Goal: Task Accomplishment & Management: Manage account settings

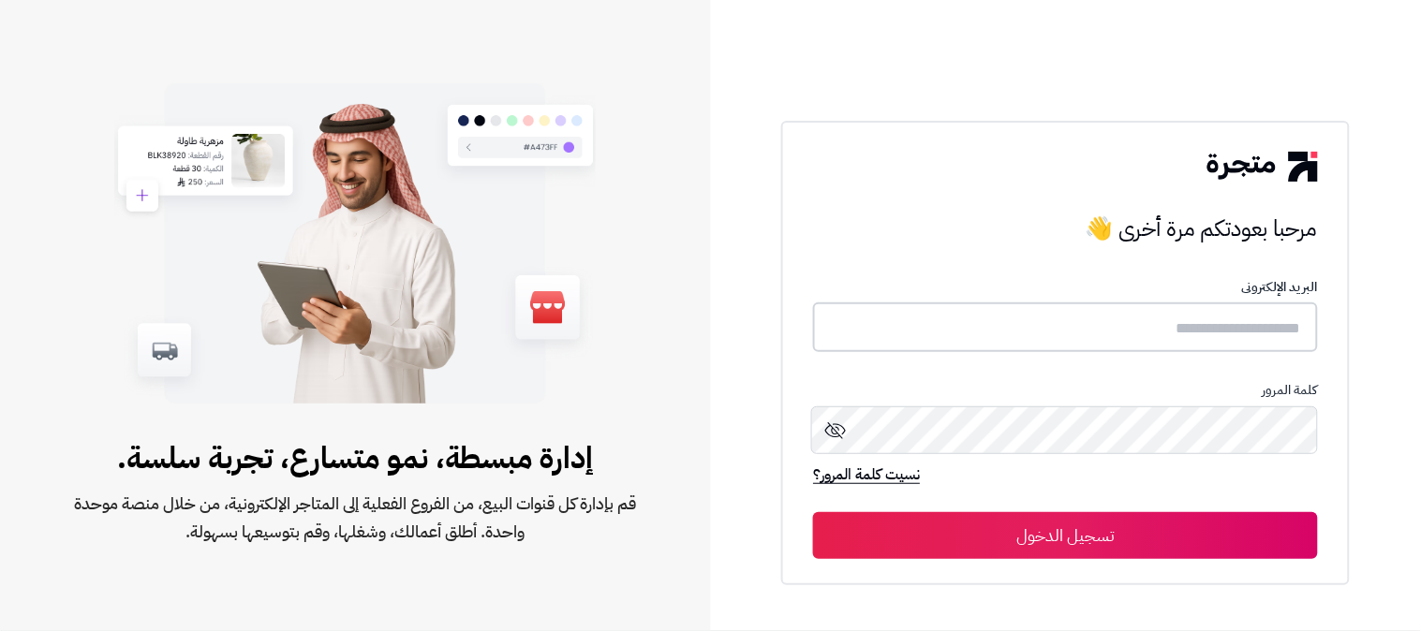
click at [1175, 332] on input "text" at bounding box center [1065, 328] width 505 height 50
type input "**********"
click at [813, 512] on button "تسجيل الدخول" at bounding box center [1065, 535] width 505 height 47
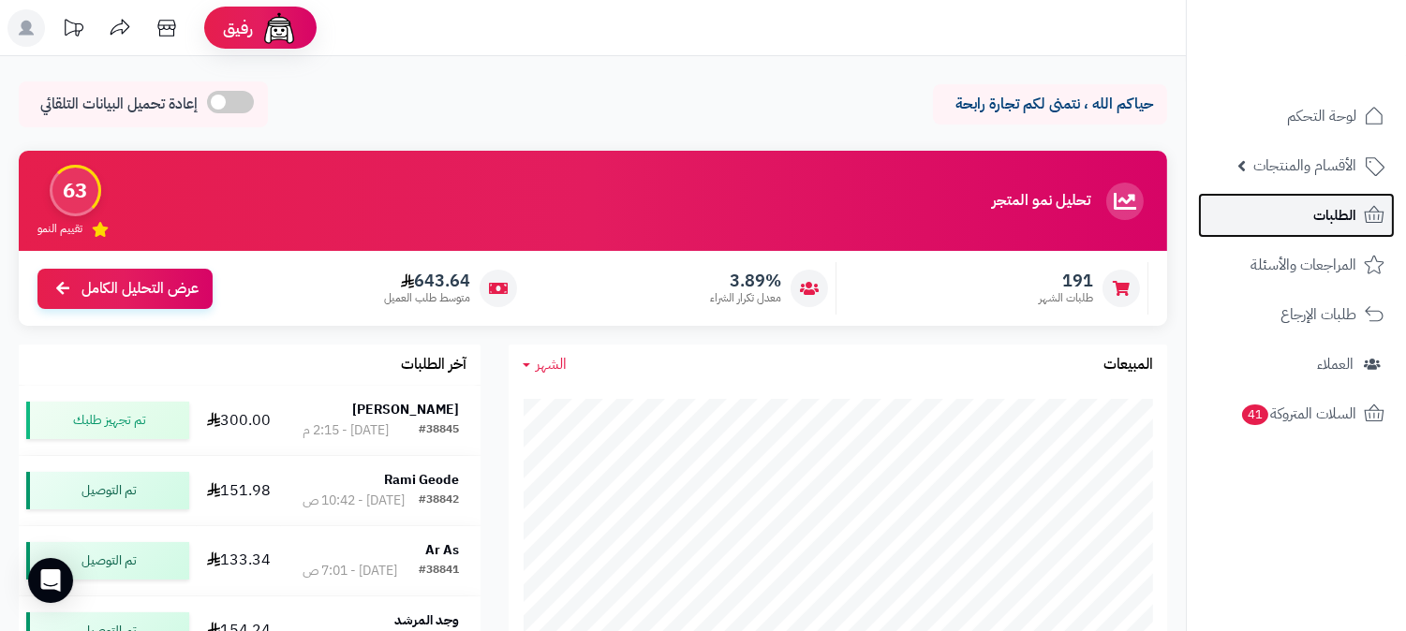
click at [1302, 213] on link "الطلبات" at bounding box center [1296, 215] width 197 height 45
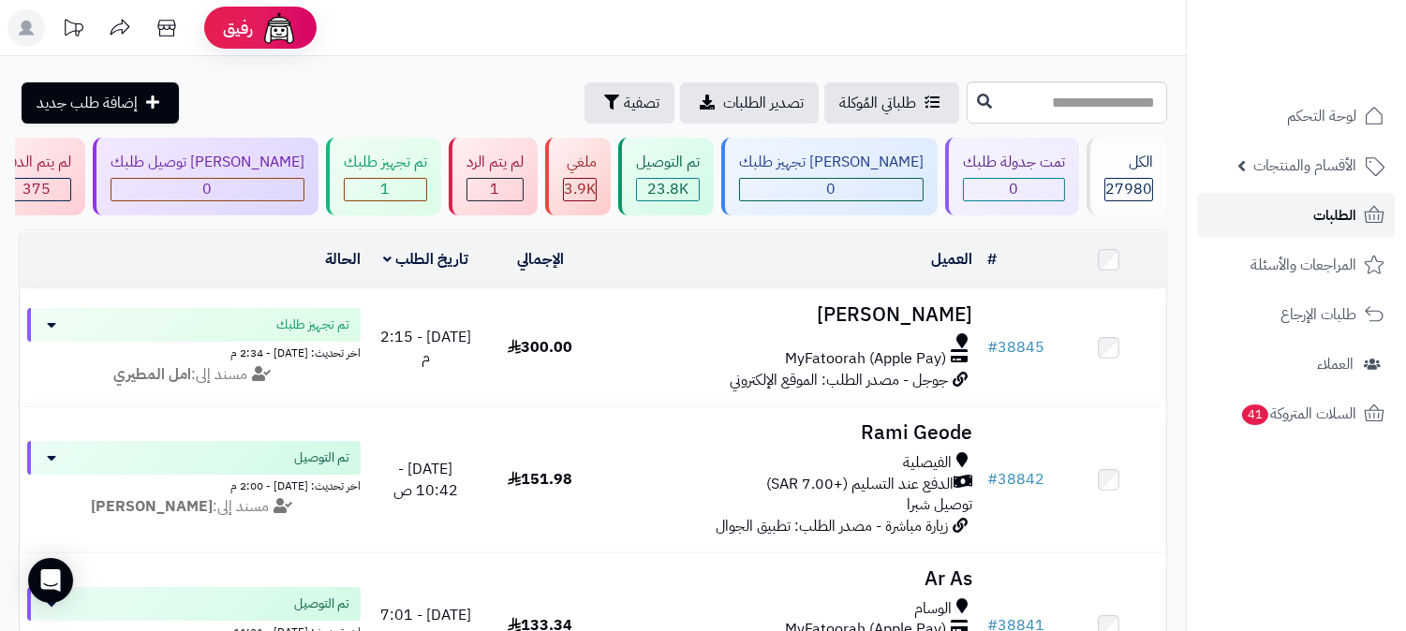
click at [1313, 211] on span "الطلبات" at bounding box center [1334, 215] width 43 height 26
click at [1306, 216] on link "الطلبات" at bounding box center [1296, 215] width 197 height 45
click at [1347, 202] on span "الطلبات" at bounding box center [1334, 215] width 43 height 26
click at [1322, 213] on span "الطلبات" at bounding box center [1334, 215] width 43 height 26
click at [1342, 206] on span "الطلبات" at bounding box center [1334, 215] width 43 height 26
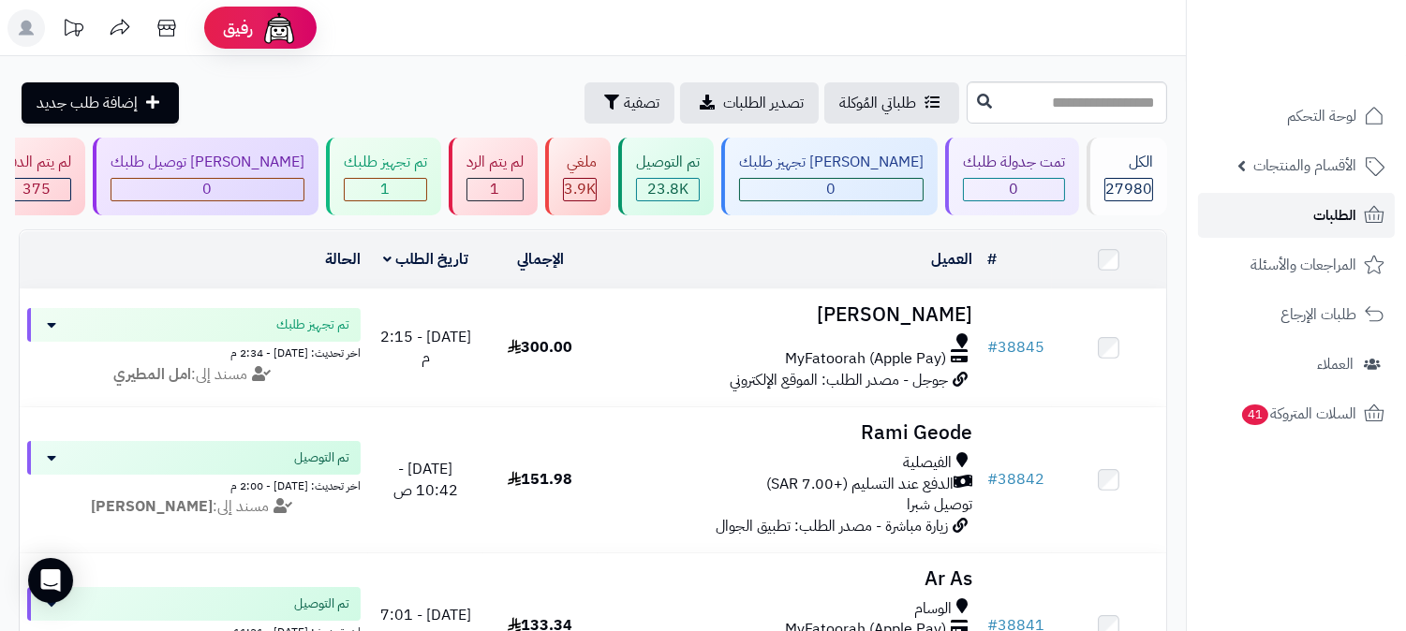
click at [1300, 201] on link "الطلبات" at bounding box center [1296, 215] width 197 height 45
click at [1312, 210] on link "الطلبات" at bounding box center [1296, 215] width 197 height 45
click at [1284, 203] on link "الطلبات" at bounding box center [1296, 215] width 197 height 45
click at [1325, 211] on span "الطلبات" at bounding box center [1334, 215] width 43 height 26
click at [1345, 123] on span "لوحة التحكم" at bounding box center [1322, 116] width 68 height 26
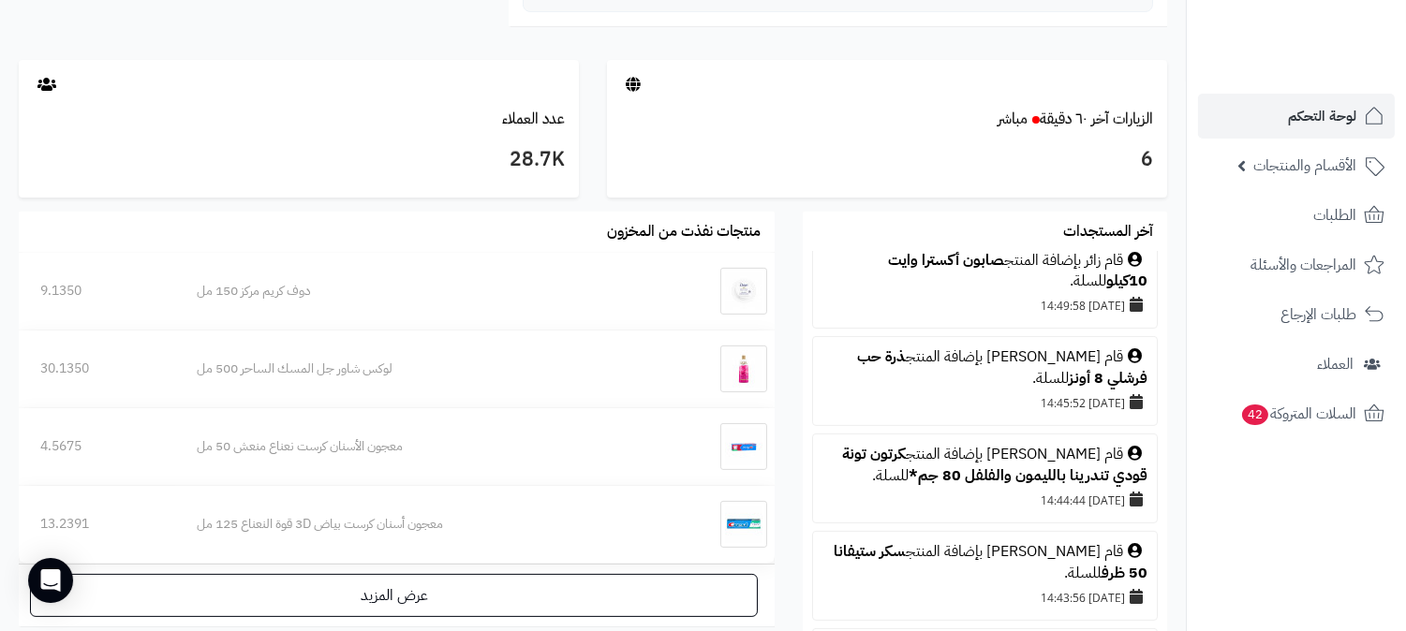
scroll to position [1041, 0]
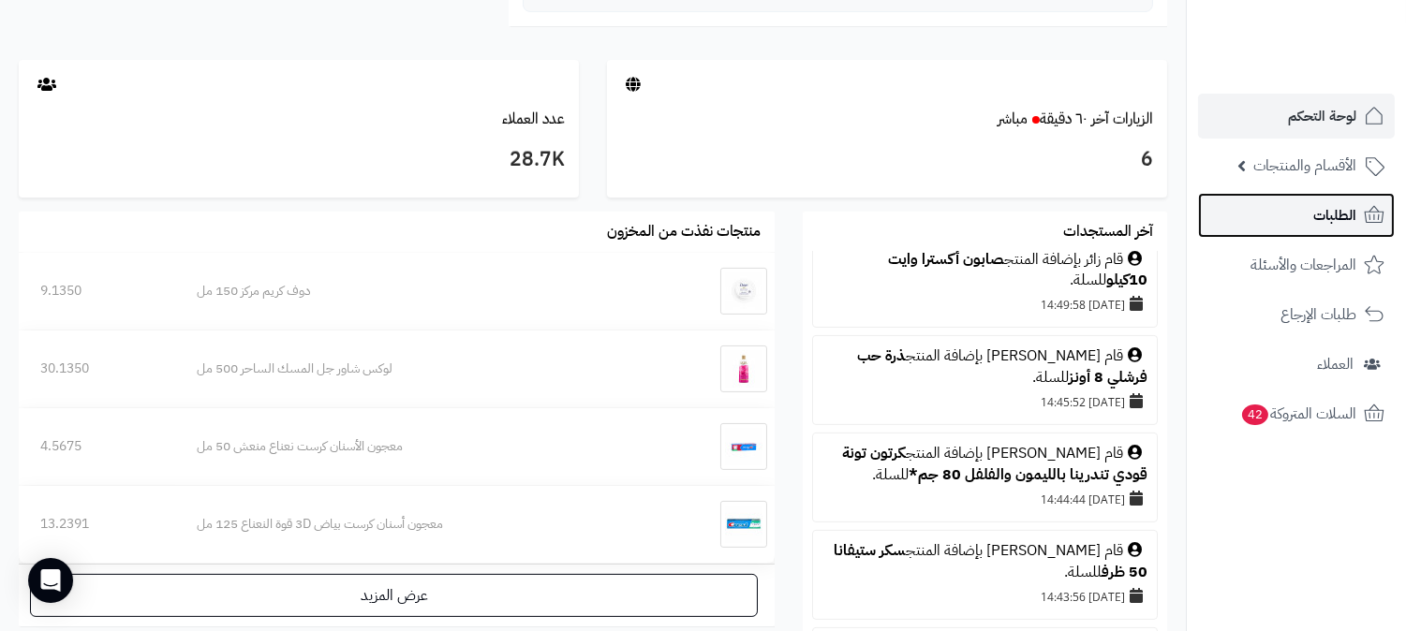
click at [1337, 202] on span "الطلبات" at bounding box center [1334, 215] width 43 height 26
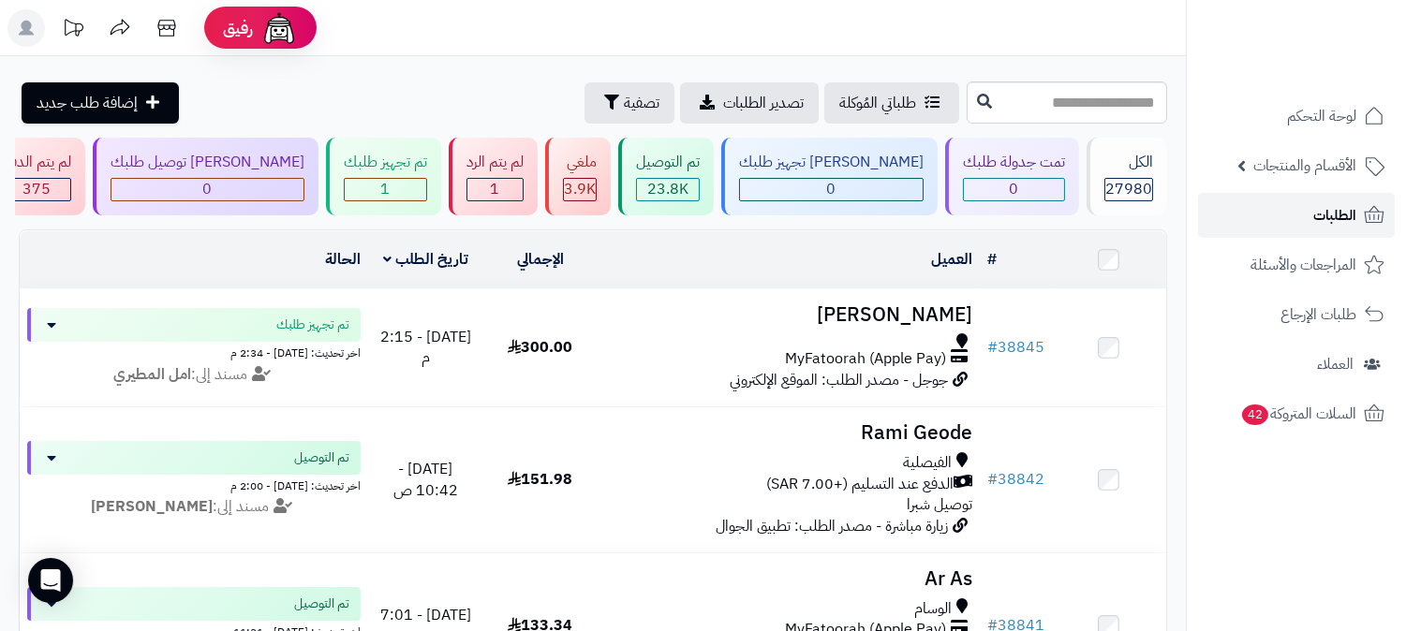
click at [1370, 216] on icon at bounding box center [1375, 214] width 20 height 17
click at [1341, 203] on span "الطلبات" at bounding box center [1334, 215] width 43 height 26
click at [1342, 203] on span "الطلبات" at bounding box center [1334, 215] width 43 height 26
click at [1335, 211] on span "الطلبات" at bounding box center [1334, 215] width 43 height 26
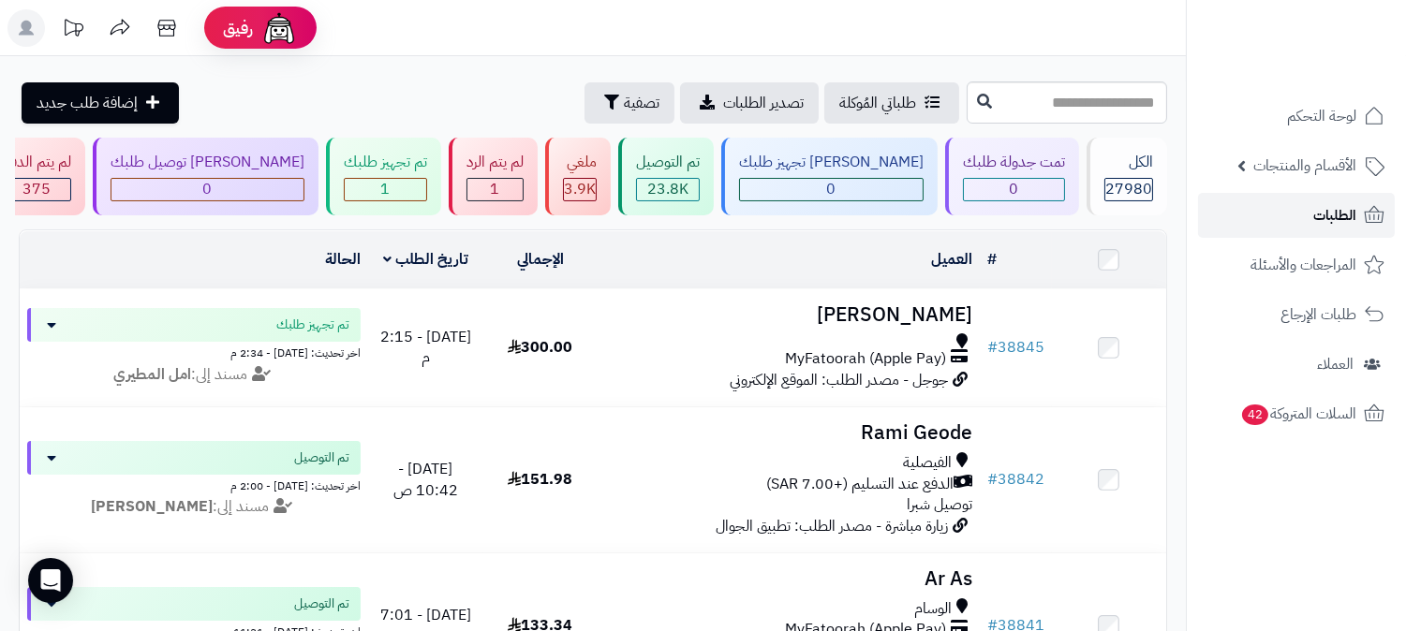
click at [1331, 206] on span "الطلبات" at bounding box center [1334, 215] width 43 height 26
click at [1353, 206] on span "الطلبات" at bounding box center [1334, 215] width 43 height 26
click at [1350, 199] on link "الطلبات" at bounding box center [1296, 215] width 197 height 45
click at [1336, 204] on span "الطلبات" at bounding box center [1334, 215] width 43 height 26
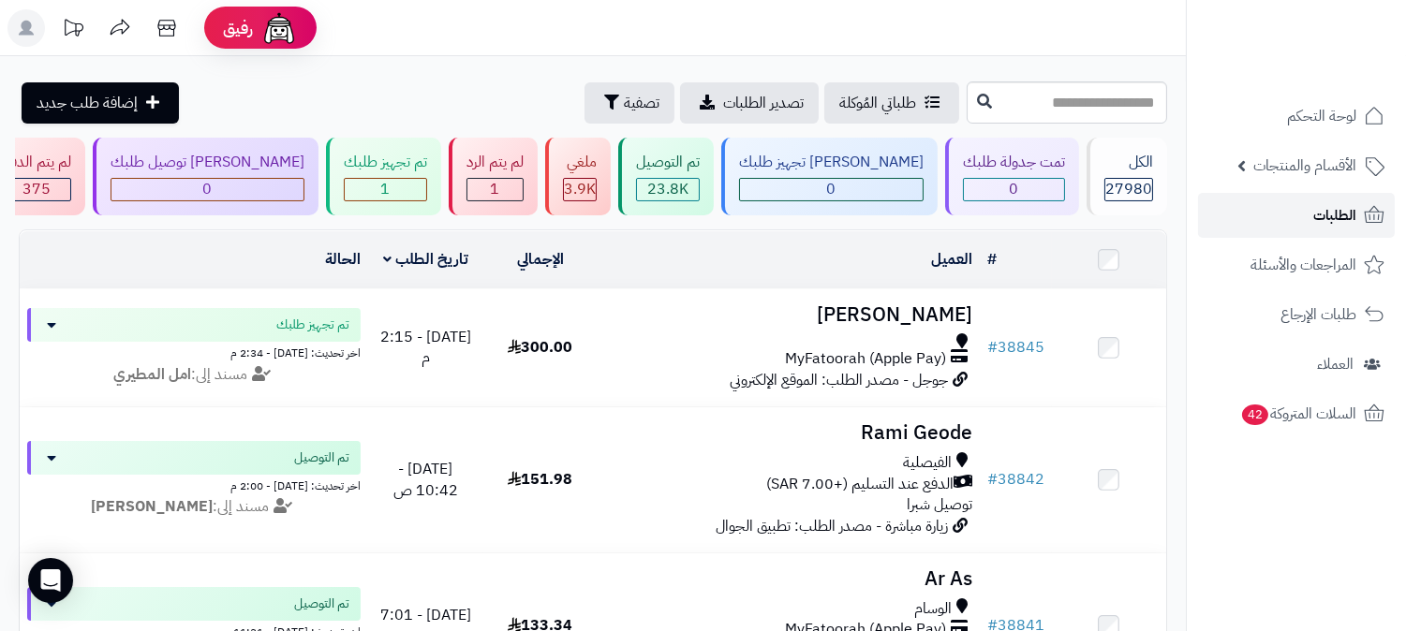
click at [1333, 202] on span "الطلبات" at bounding box center [1334, 215] width 43 height 26
click at [1331, 214] on span "الطلبات" at bounding box center [1334, 215] width 43 height 26
click at [1330, 207] on span "الطلبات" at bounding box center [1334, 215] width 43 height 26
click at [1313, 211] on span "الطلبات" at bounding box center [1334, 215] width 43 height 26
click at [1297, 214] on link "الطلبات" at bounding box center [1296, 215] width 197 height 45
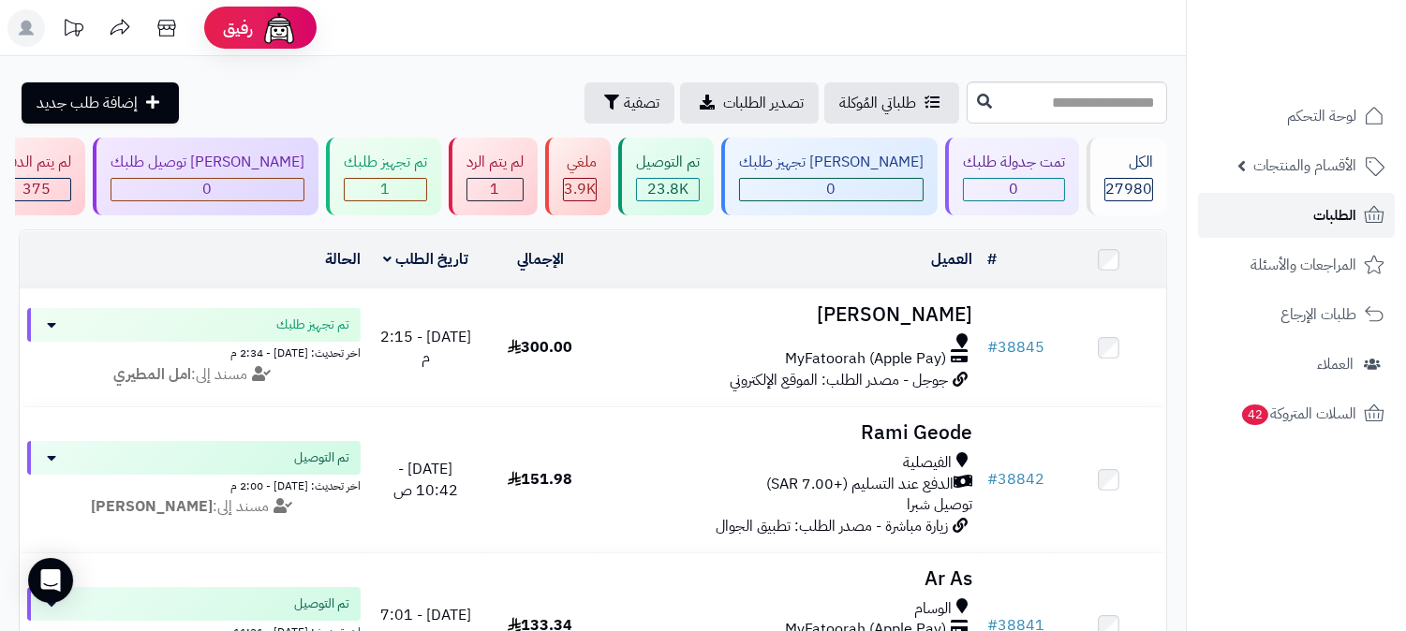
click at [1344, 209] on span "الطلبات" at bounding box center [1334, 215] width 43 height 26
click at [1342, 209] on span "الطلبات" at bounding box center [1334, 215] width 43 height 26
click at [1341, 208] on span "الطلبات" at bounding box center [1334, 215] width 43 height 26
click at [1286, 218] on link "الطلبات" at bounding box center [1296, 215] width 197 height 45
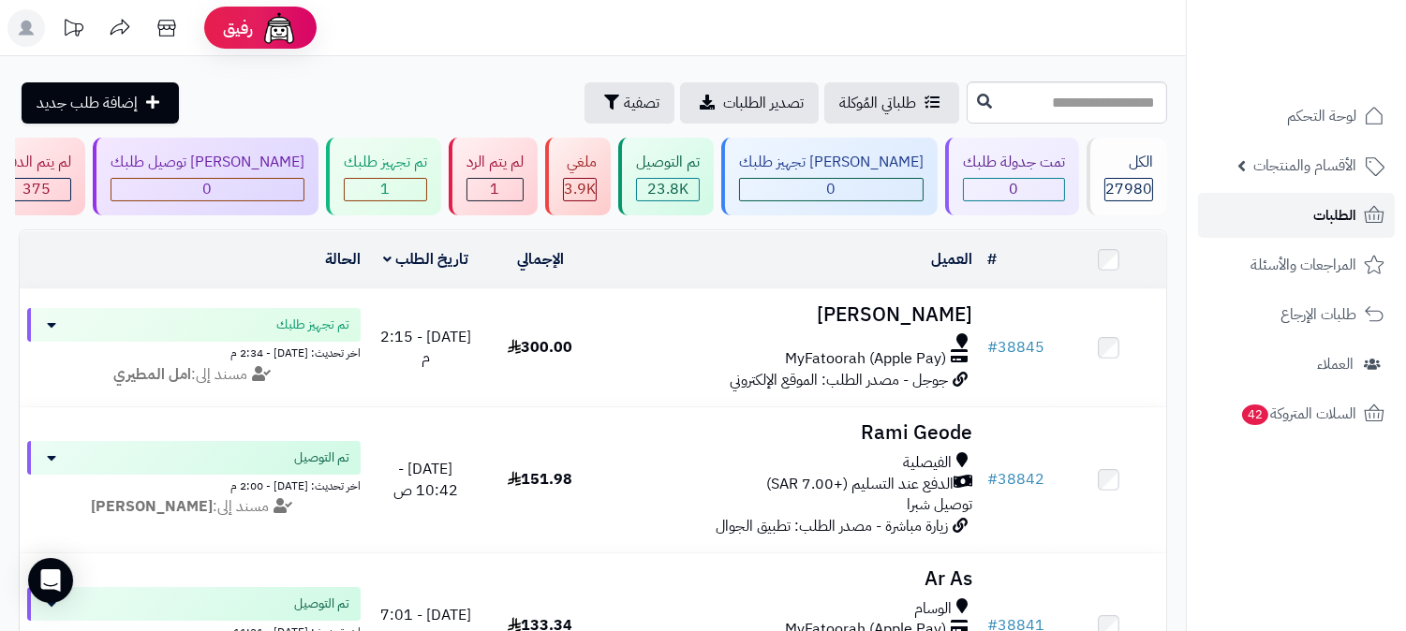
click at [1287, 216] on link "الطلبات" at bounding box center [1296, 215] width 197 height 45
click at [1355, 215] on span "الطلبات" at bounding box center [1334, 215] width 43 height 26
click at [1366, 227] on link "الطلبات" at bounding box center [1296, 215] width 197 height 45
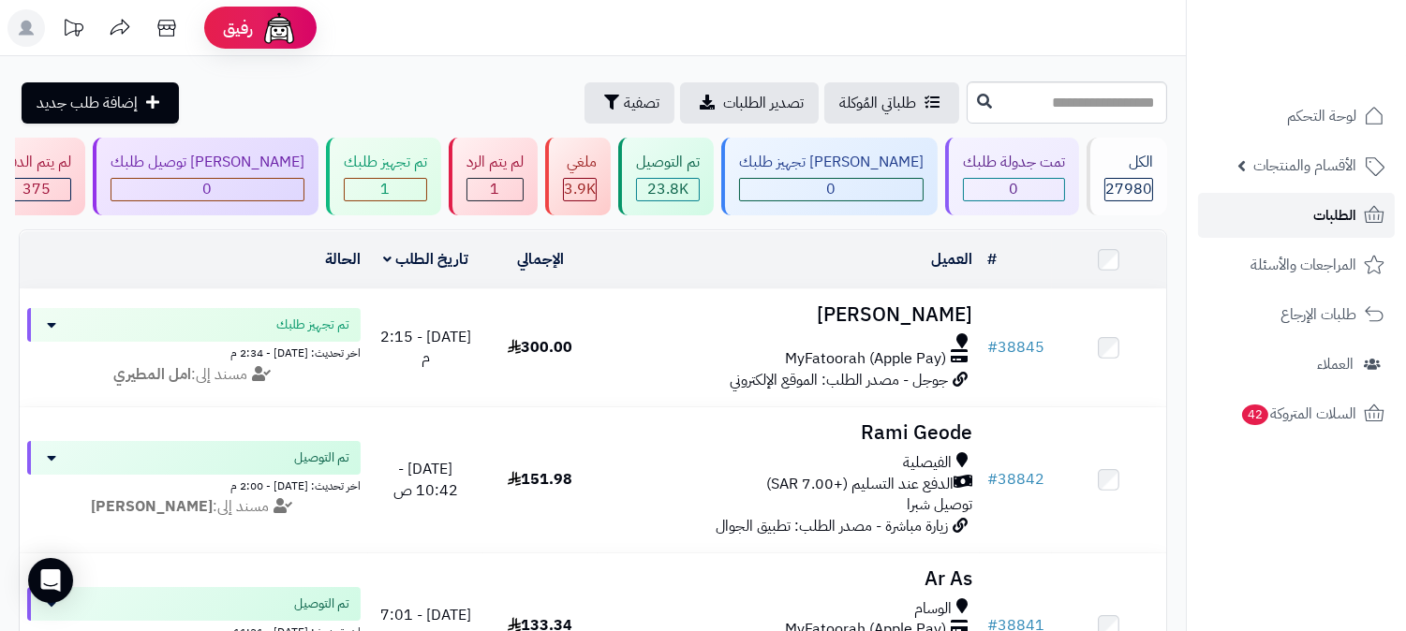
click at [1374, 225] on icon at bounding box center [1374, 215] width 22 height 22
click at [1374, 223] on icon at bounding box center [1374, 215] width 22 height 22
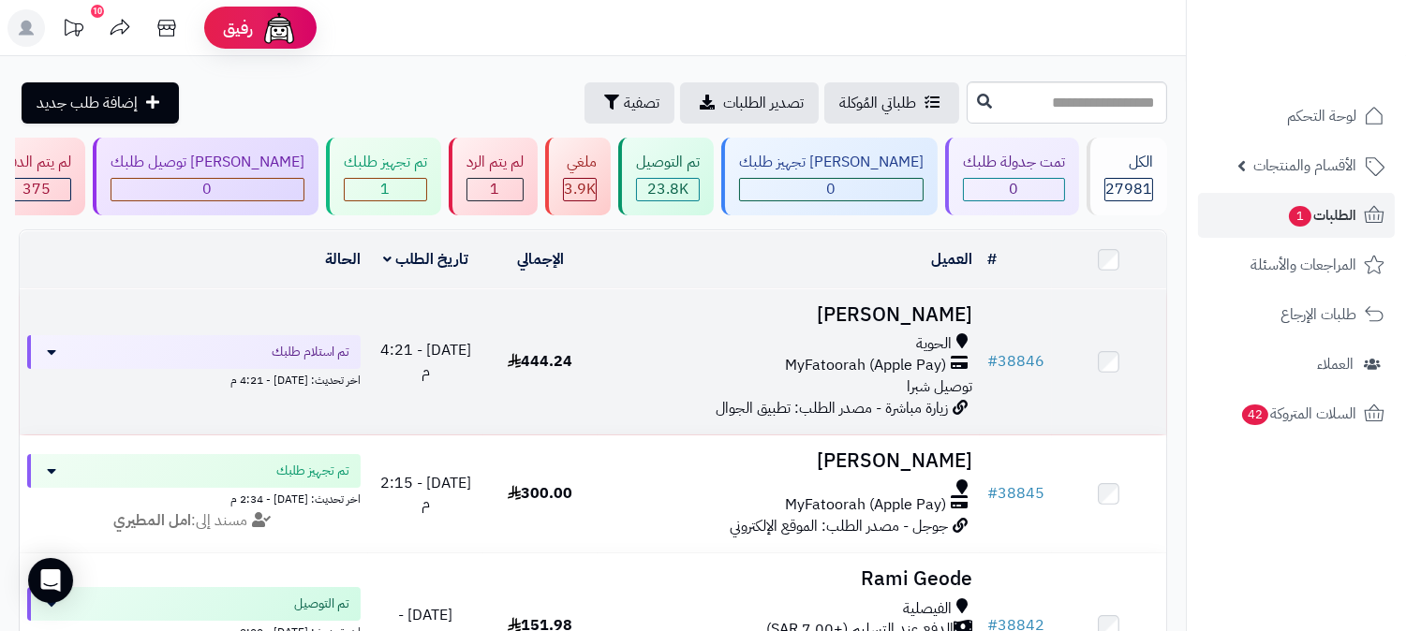
click at [939, 309] on h3 "[PERSON_NAME]" at bounding box center [788, 315] width 367 height 22
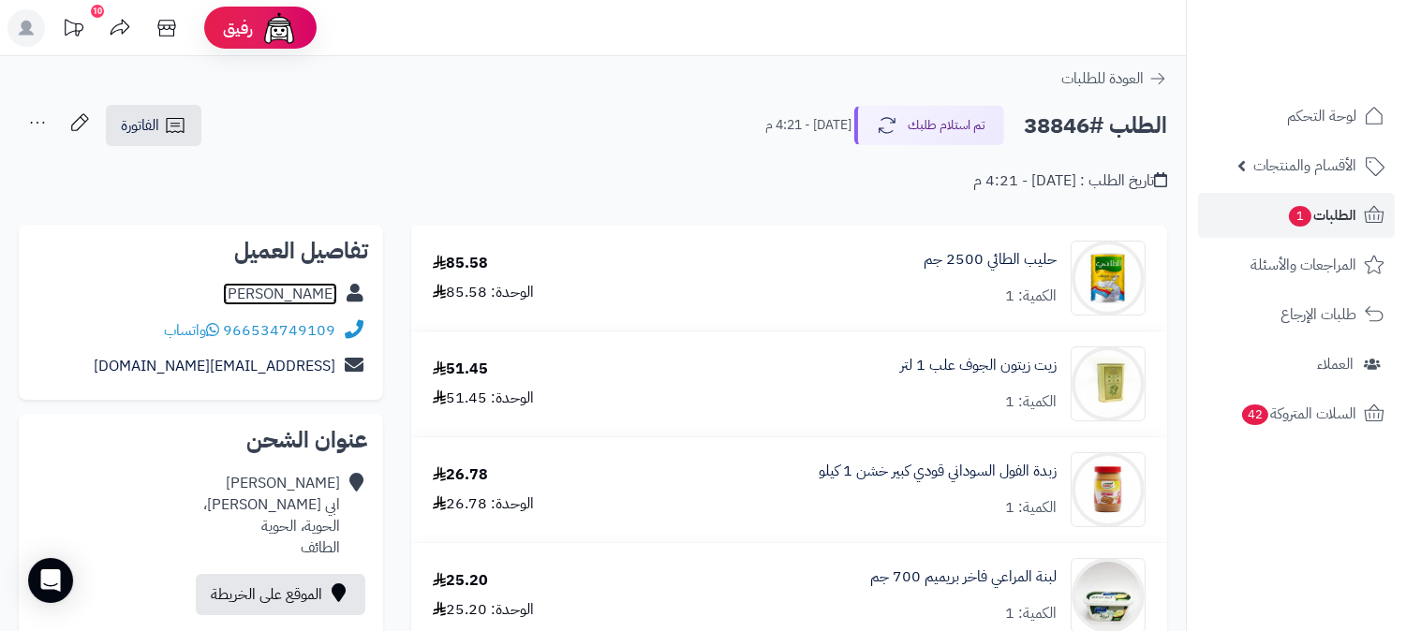
click at [294, 283] on link "[PERSON_NAME]" at bounding box center [280, 294] width 114 height 22
click at [1049, 122] on h2 "الطلب #38846" at bounding box center [1095, 126] width 143 height 38
copy h2 "38846"
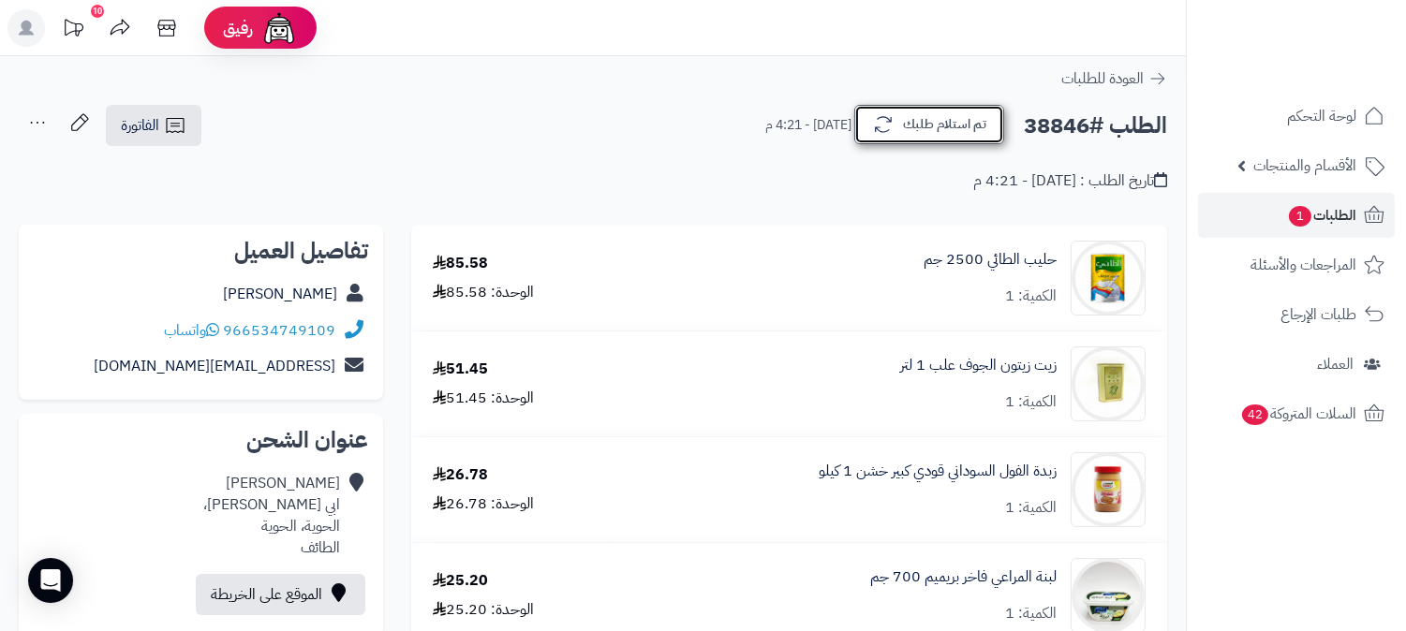
click at [909, 119] on button "تم استلام طلبك" at bounding box center [929, 124] width 150 height 39
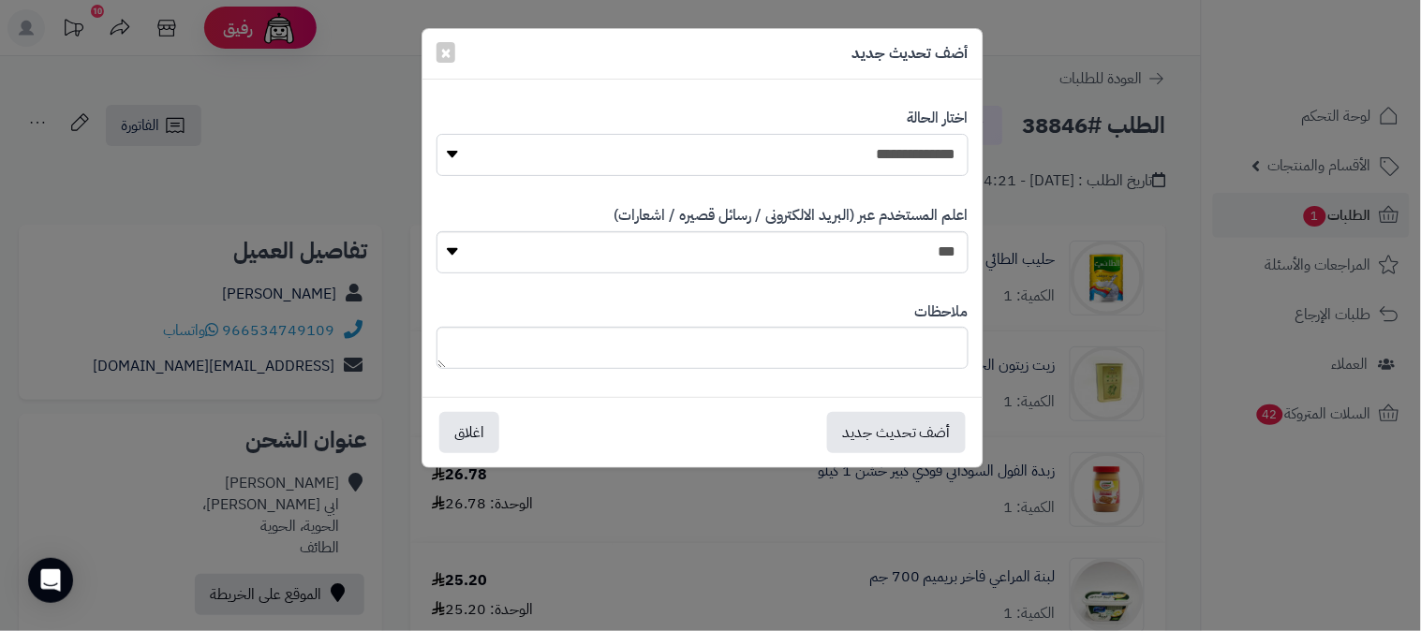
click at [901, 148] on select "**********" at bounding box center [703, 155] width 532 height 42
select select "*"
click at [437, 134] on select "**********" at bounding box center [703, 155] width 532 height 42
click at [905, 428] on button "أضف تحديث جديد" at bounding box center [896, 431] width 139 height 41
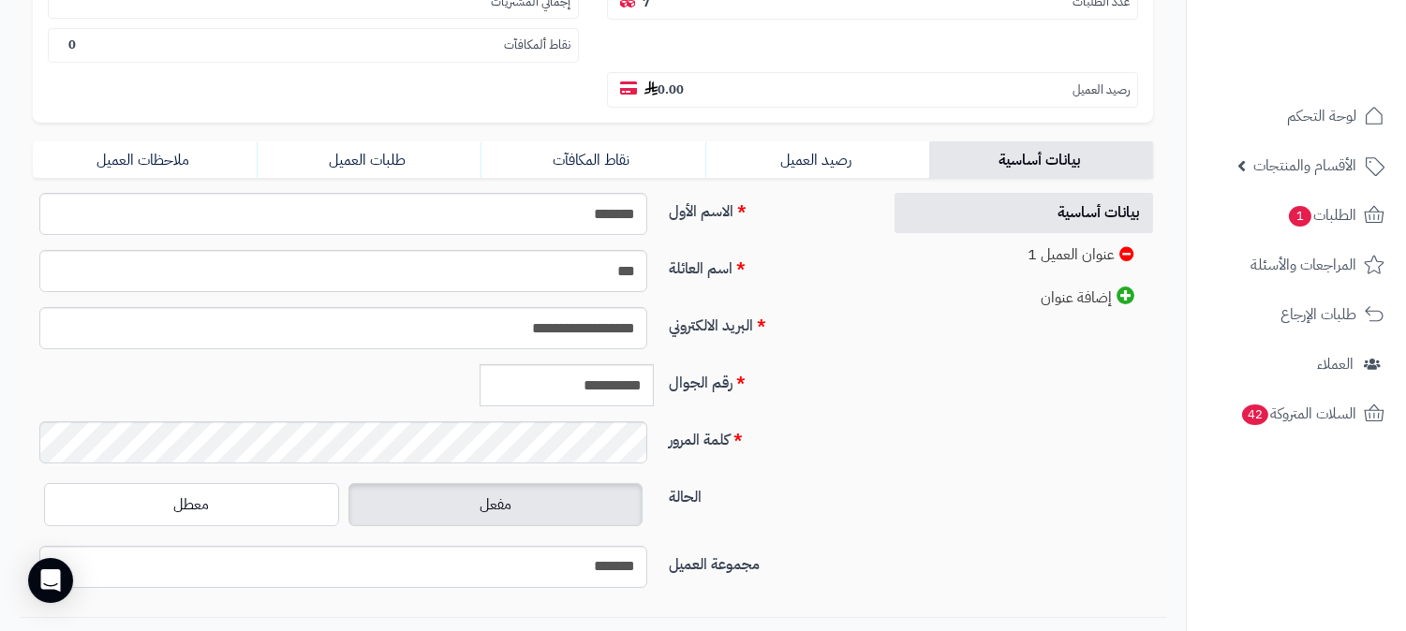
scroll to position [416, 0]
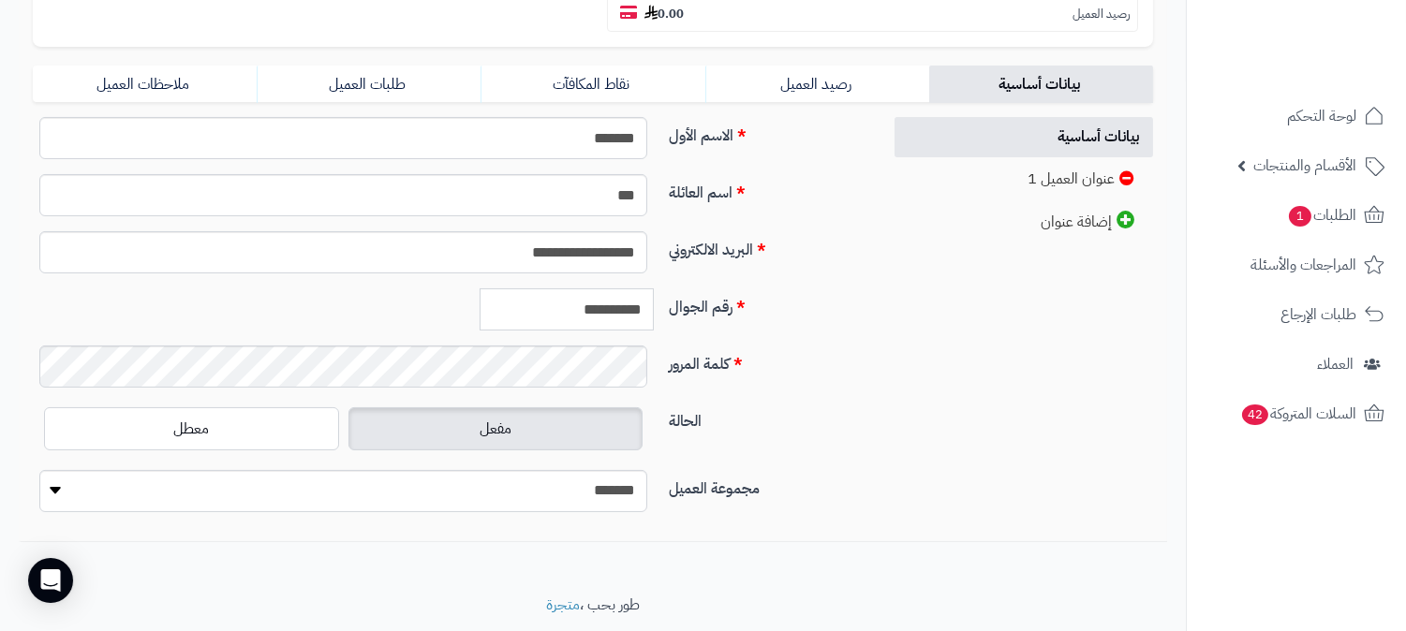
drag, startPoint x: 560, startPoint y: 266, endPoint x: 661, endPoint y: 266, distance: 101.2
click at [661, 289] on div "**********" at bounding box center [449, 317] width 849 height 57
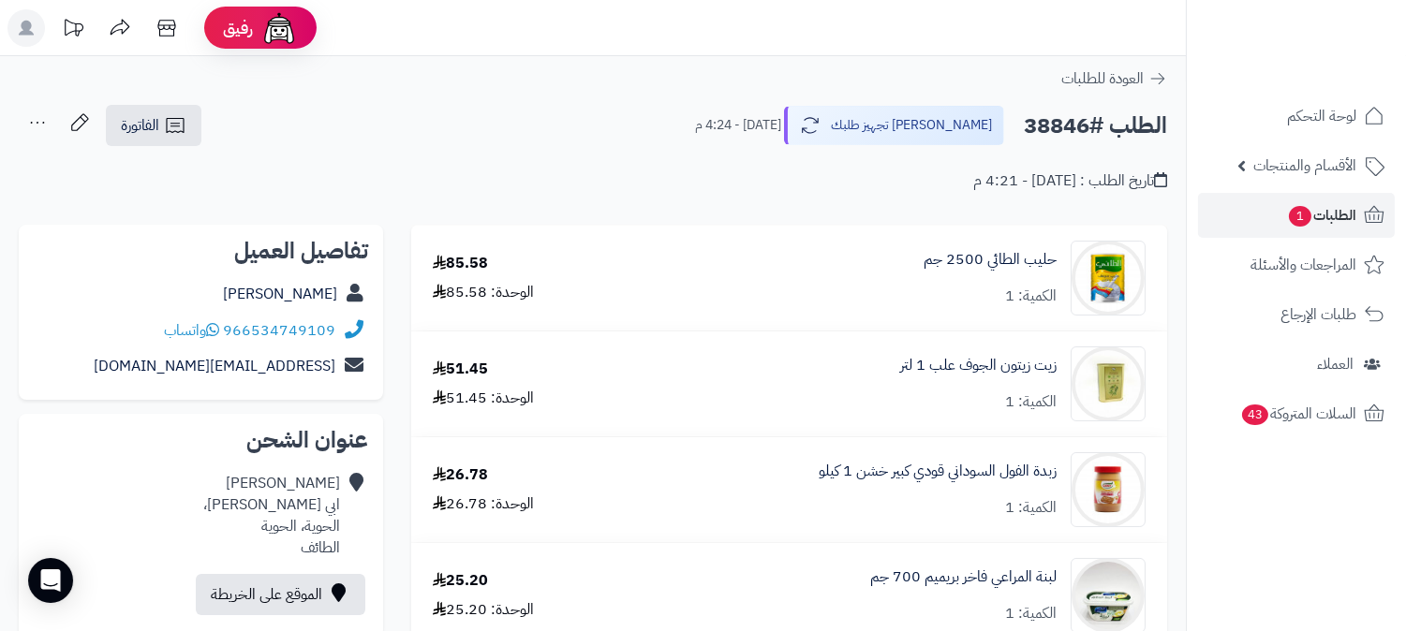
click at [44, 114] on icon at bounding box center [37, 122] width 37 height 37
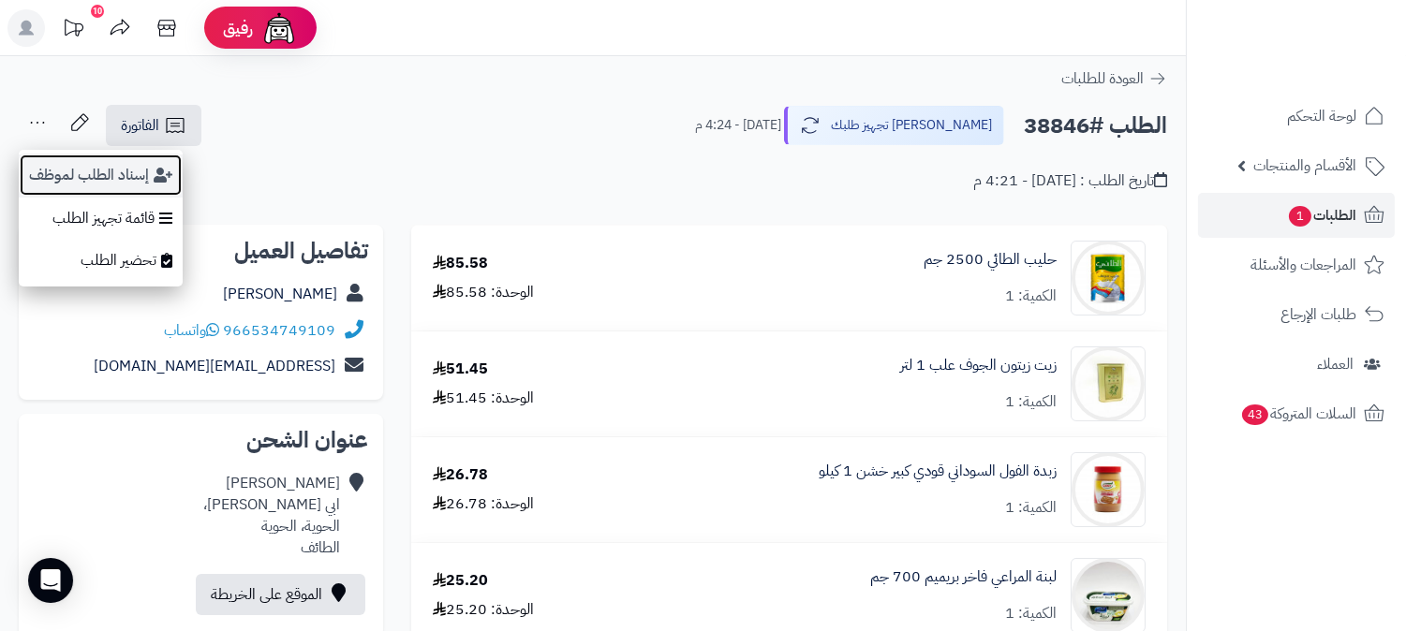
click at [81, 161] on button "إسناد الطلب لموظف" at bounding box center [101, 175] width 164 height 43
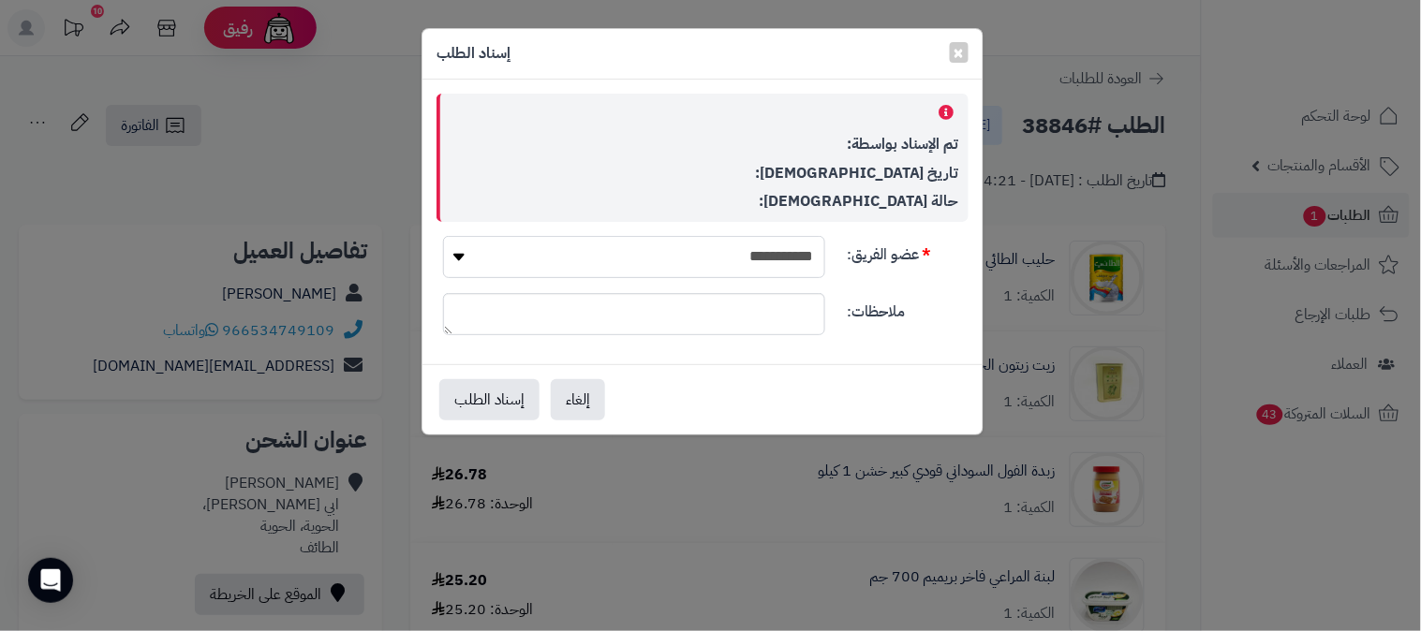
click at [640, 244] on select "**********" at bounding box center [634, 257] width 382 height 42
select select "**"
click at [443, 236] on select "**********" at bounding box center [634, 257] width 382 height 42
click at [470, 395] on button "إسناد الطلب" at bounding box center [489, 398] width 100 height 41
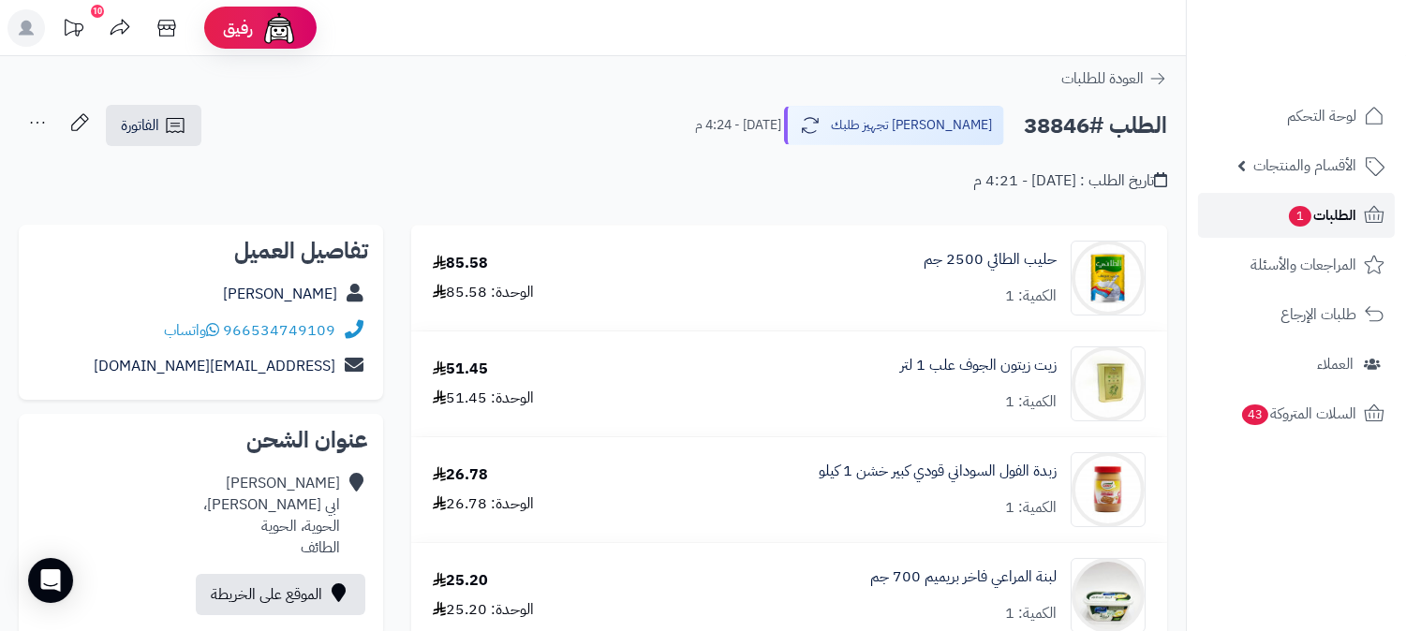
click at [1324, 211] on span "الطلبات 1" at bounding box center [1321, 215] width 69 height 26
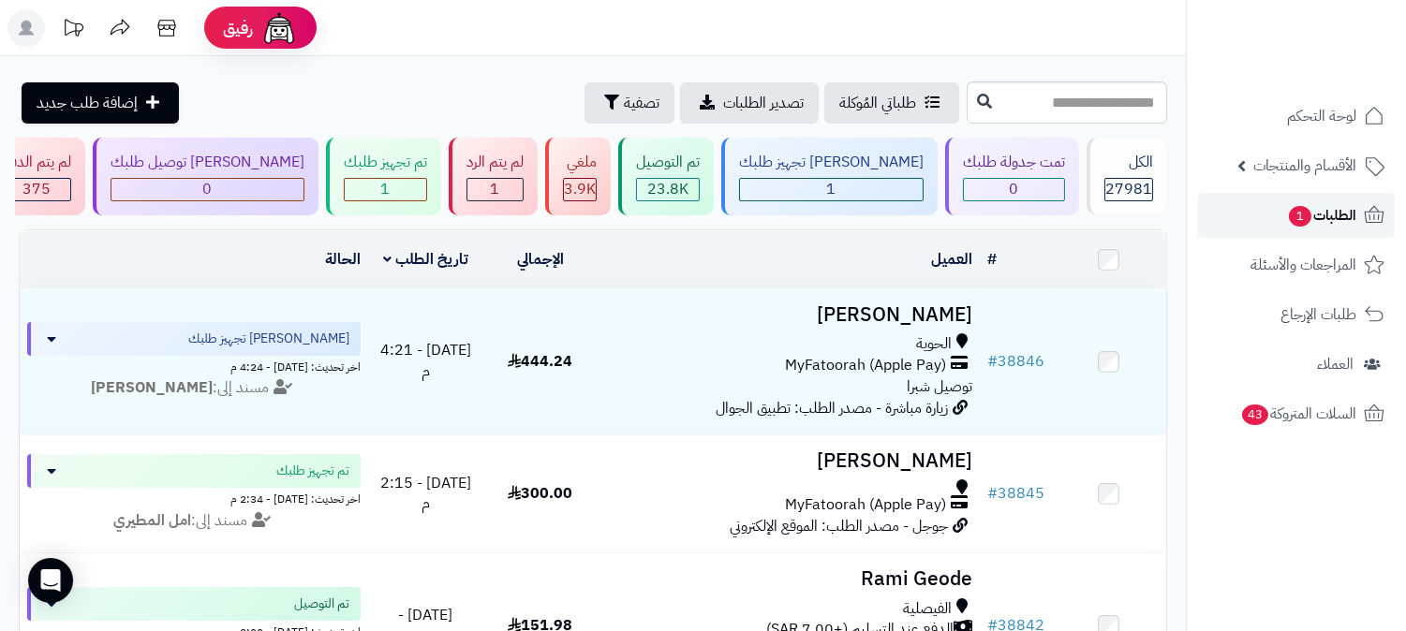
click at [1335, 206] on span "الطلبات 1" at bounding box center [1321, 215] width 69 height 26
click at [1318, 202] on span "الطلبات 1" at bounding box center [1321, 215] width 69 height 26
click at [1156, 94] on input "text" at bounding box center [1067, 103] width 200 height 42
type input "*****"
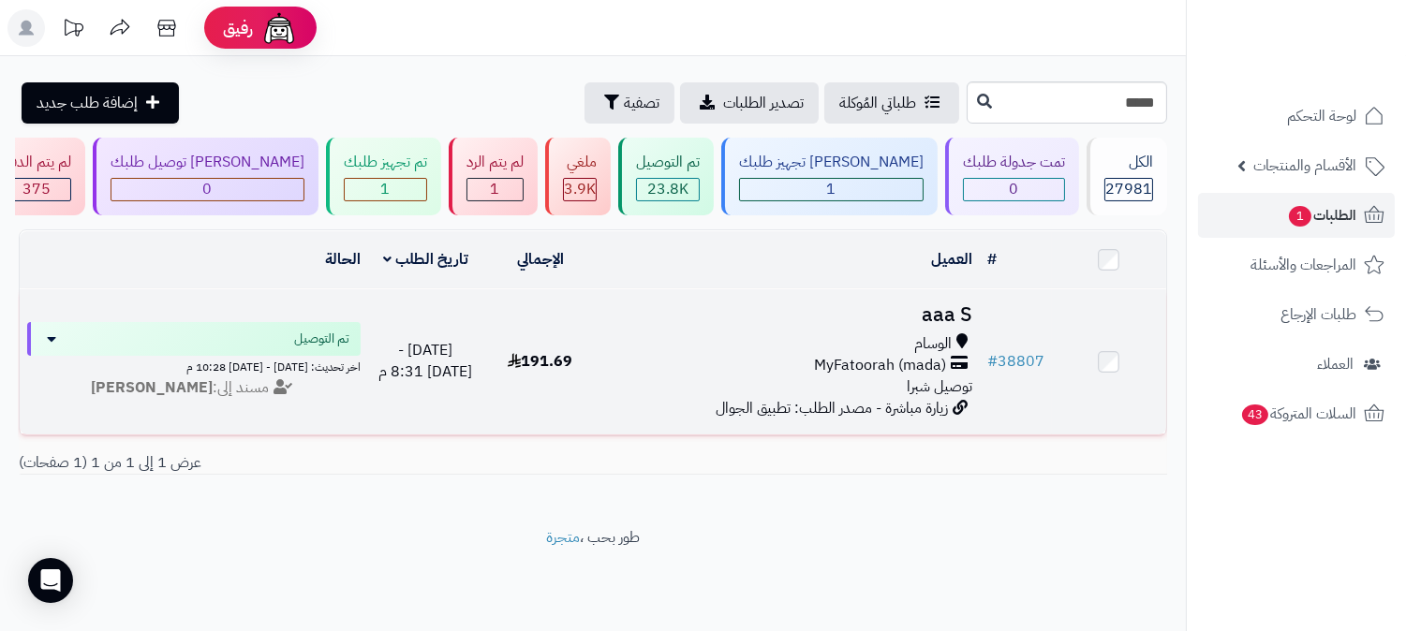
click at [933, 305] on h3 "aaa S" at bounding box center [788, 315] width 367 height 22
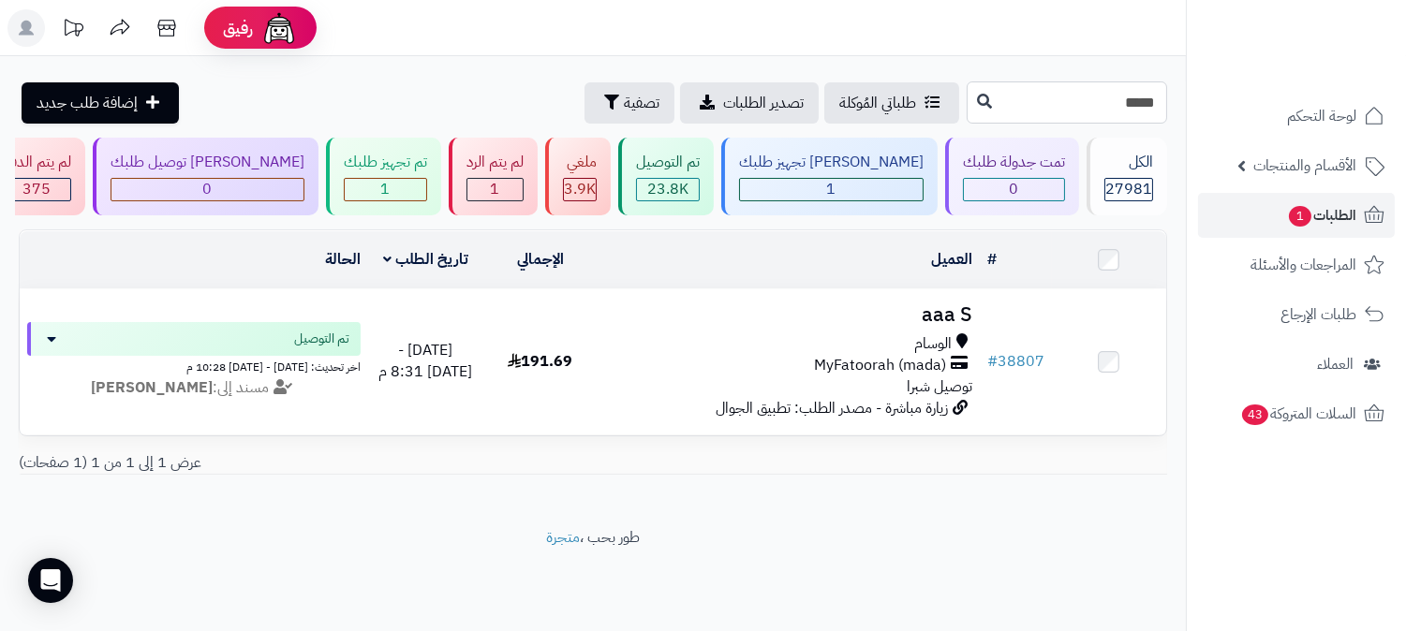
drag, startPoint x: 1147, startPoint y: 103, endPoint x: 1160, endPoint y: 96, distance: 15.1
click at [1160, 96] on input "*****" at bounding box center [1067, 103] width 200 height 42
type input "*****"
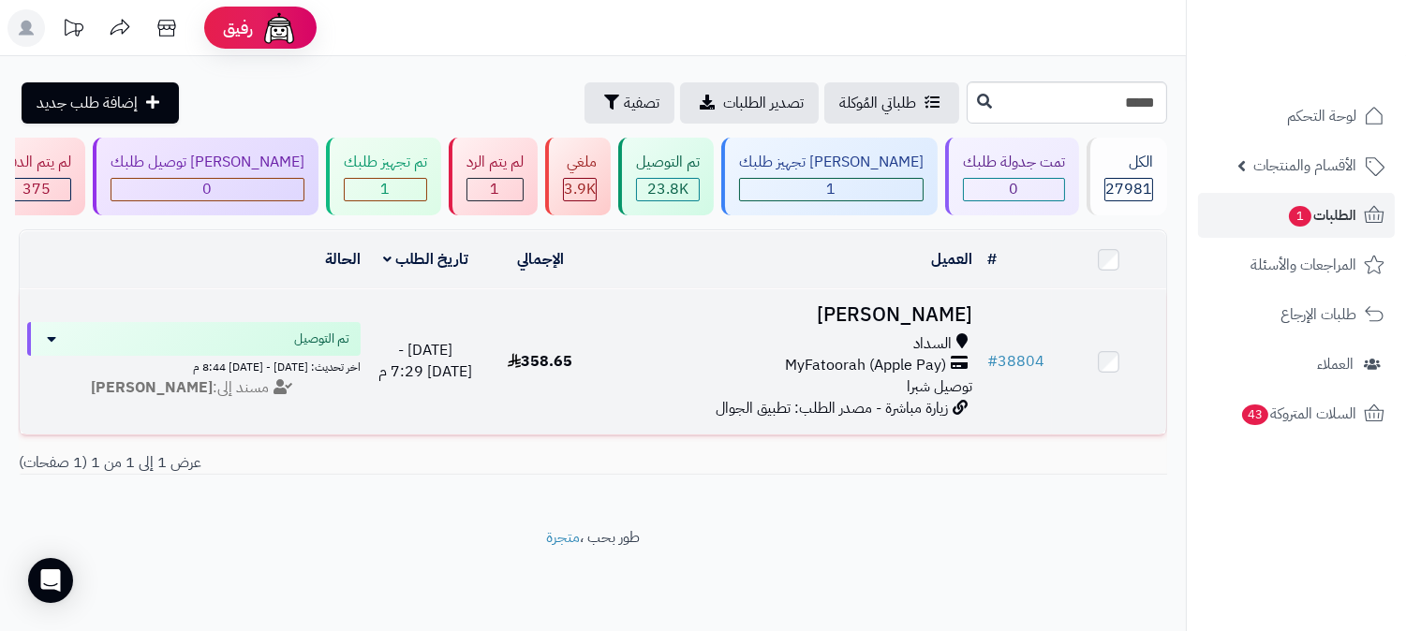
click at [893, 315] on h3 "[PERSON_NAME]" at bounding box center [788, 315] width 367 height 22
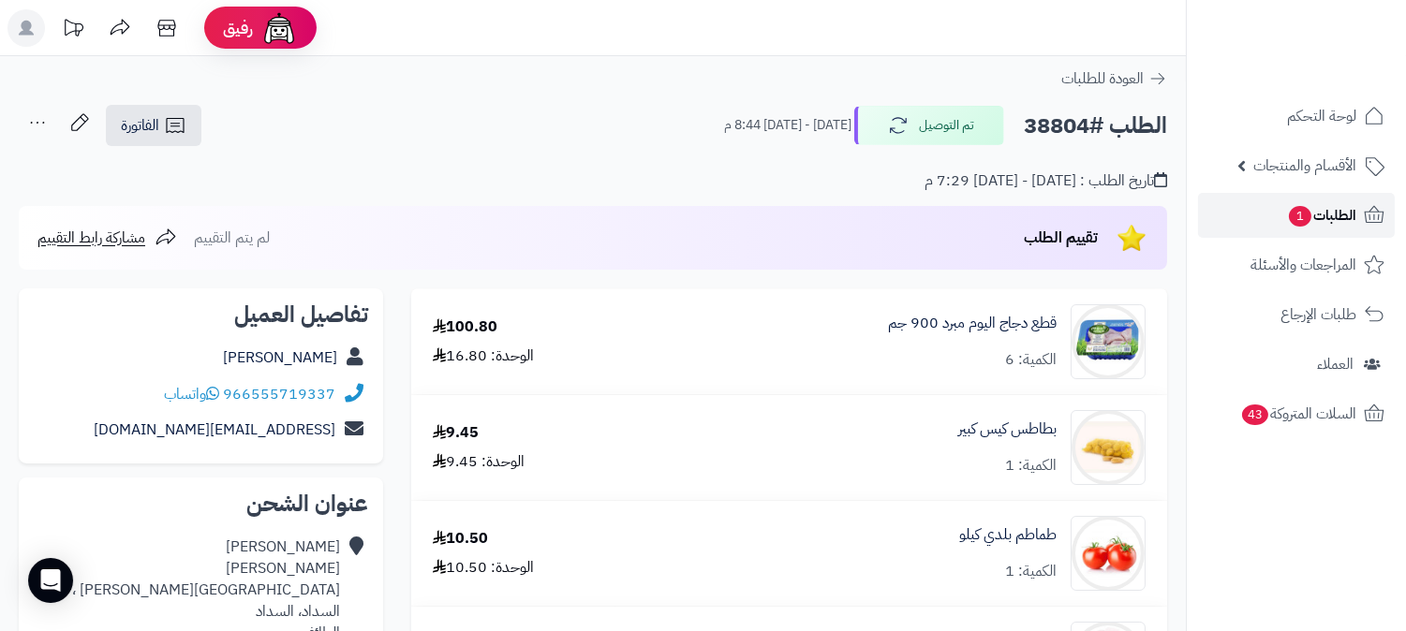
click at [1332, 207] on span "الطلبات 1" at bounding box center [1321, 215] width 69 height 26
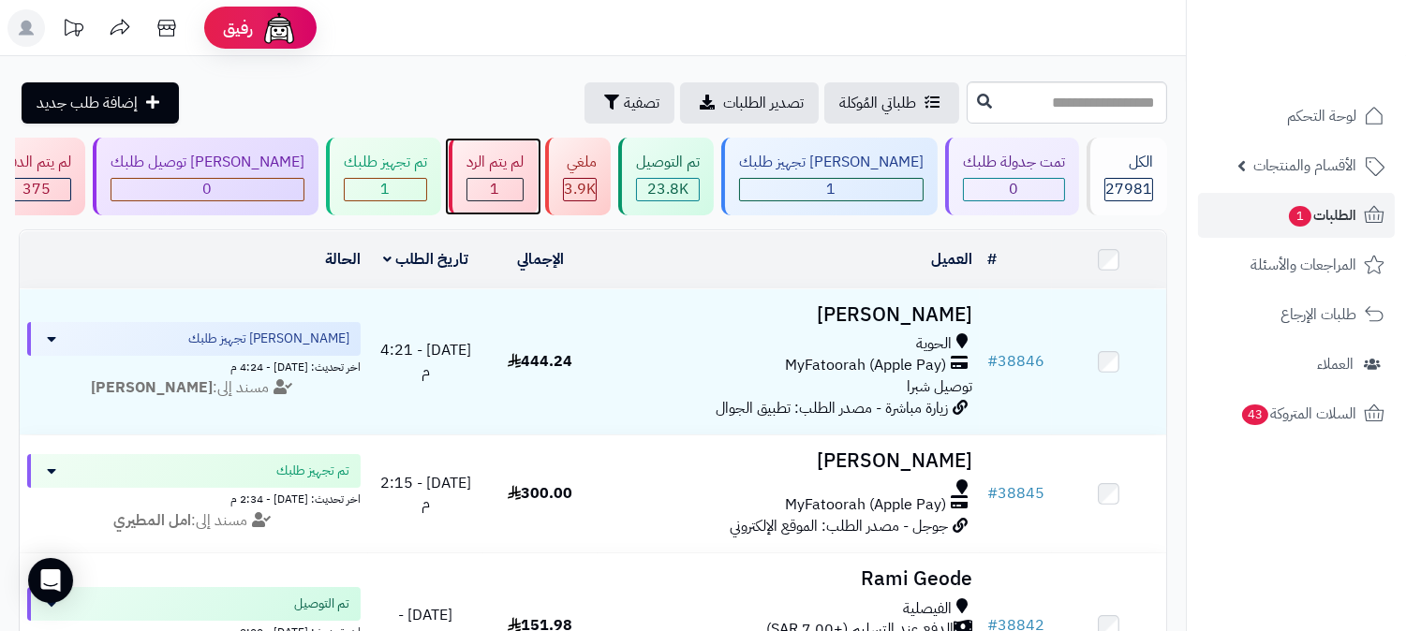
click at [524, 166] on div "لم يتم الرد" at bounding box center [495, 163] width 57 height 22
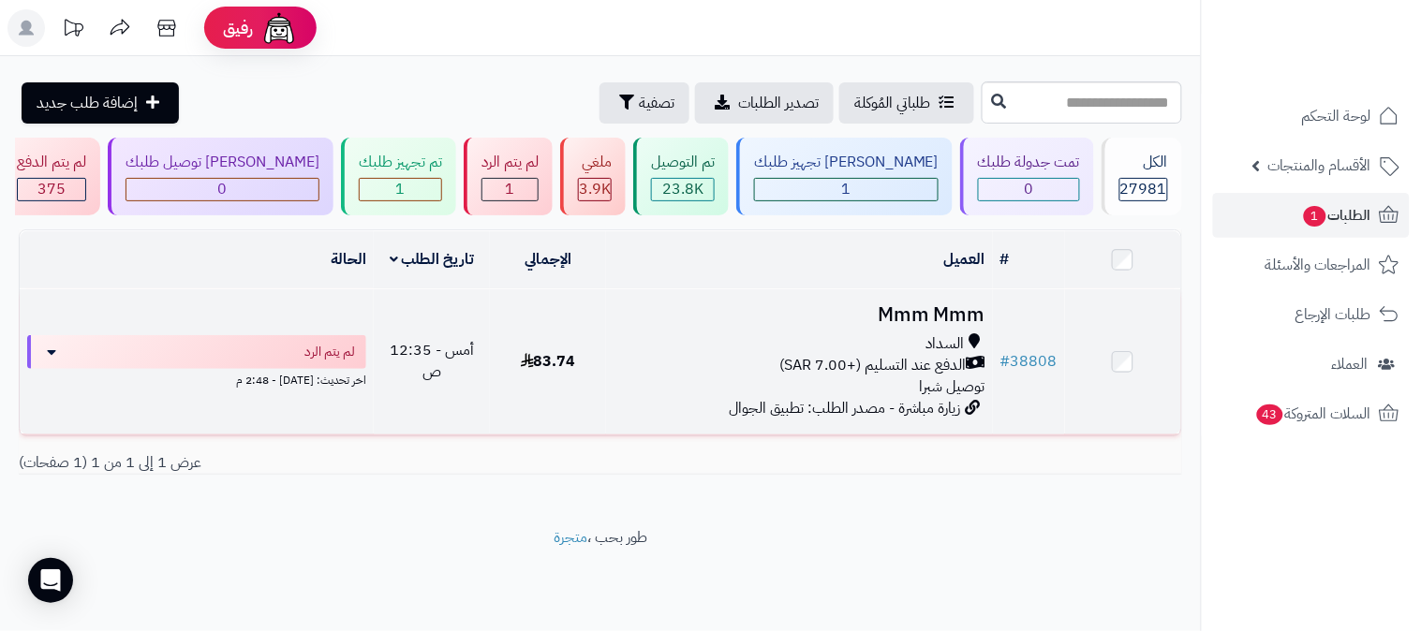
click at [920, 311] on h3 "Mmm Mmm" at bounding box center [800, 315] width 372 height 22
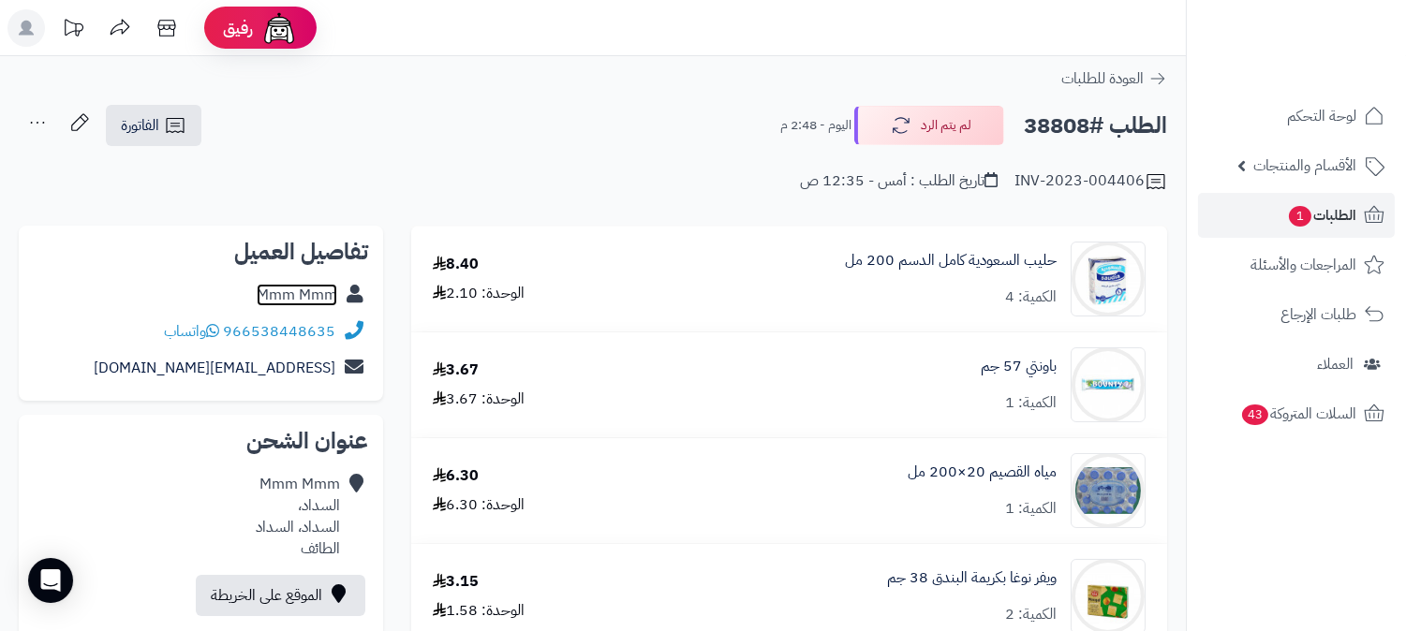
click at [287, 291] on link "Mmm Mmm" at bounding box center [297, 295] width 81 height 22
click at [1342, 216] on span "الطلبات 1" at bounding box center [1321, 215] width 69 height 26
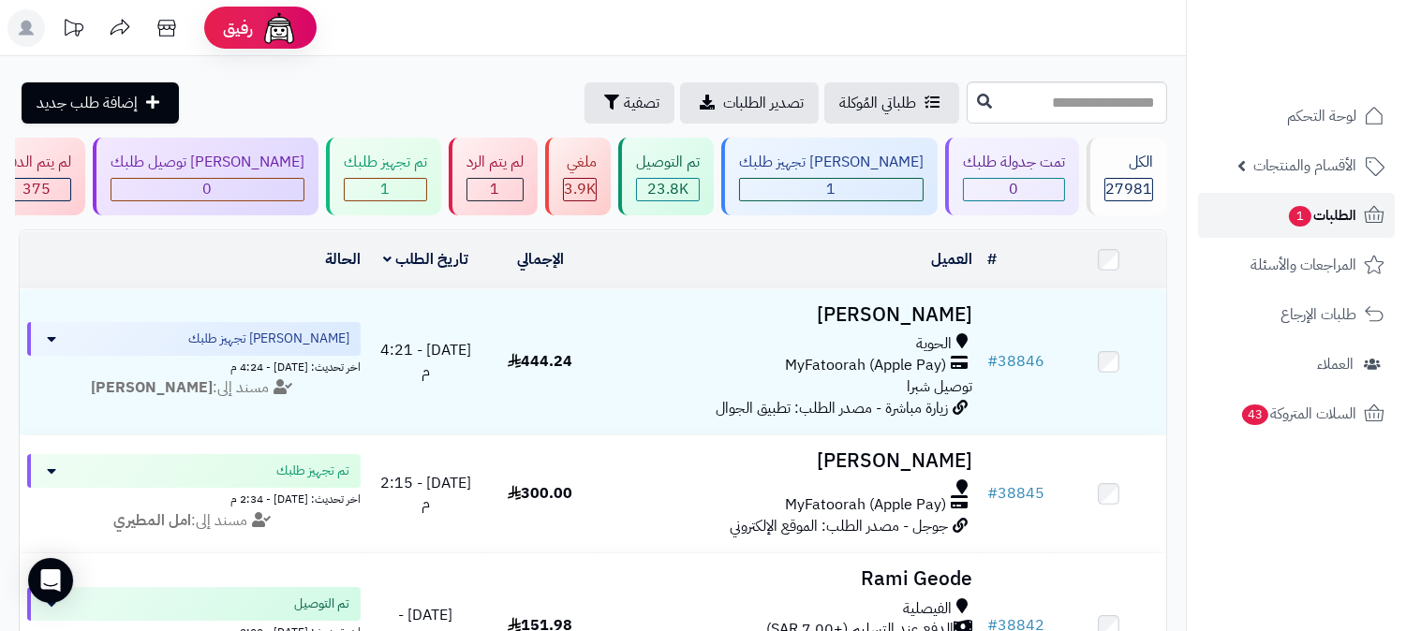
click at [1321, 212] on span "الطلبات 1" at bounding box center [1321, 215] width 69 height 26
click at [1313, 202] on span "الطلبات 1" at bounding box center [1321, 215] width 69 height 26
click at [1327, 202] on span "الطلبات 1" at bounding box center [1321, 215] width 69 height 26
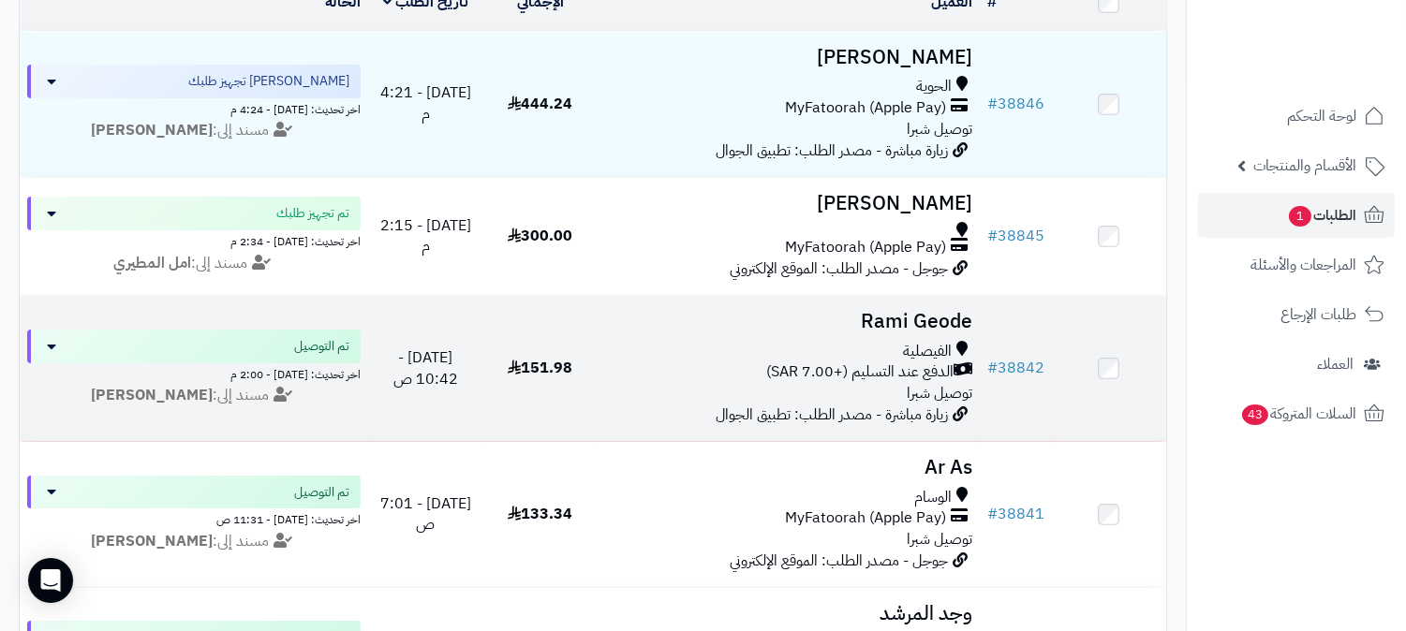
scroll to position [312, 0]
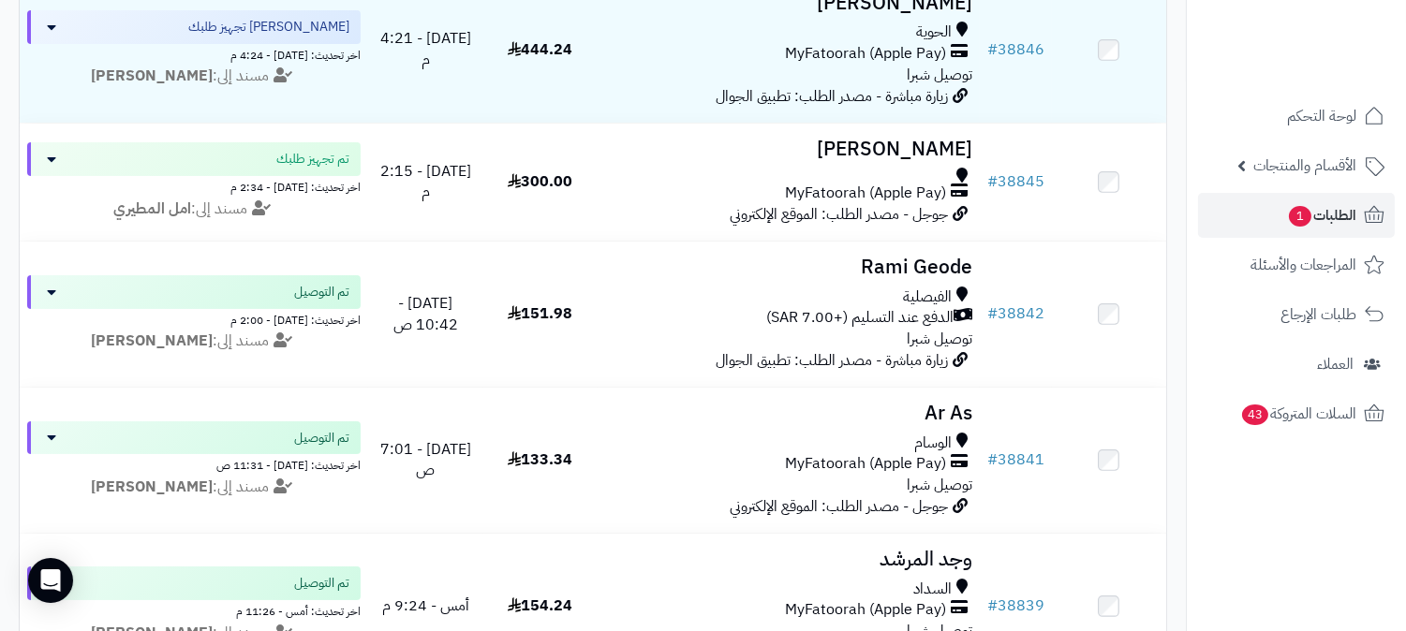
drag, startPoint x: 1323, startPoint y: 541, endPoint x: 1300, endPoint y: 527, distance: 26.0
click at [1322, 541] on nav "لوحة التحكم الأقسام والمنتجات المنتجات الأقسام الماركات مواصفات المنتجات مواصفا…" at bounding box center [1296, 338] width 220 height 631
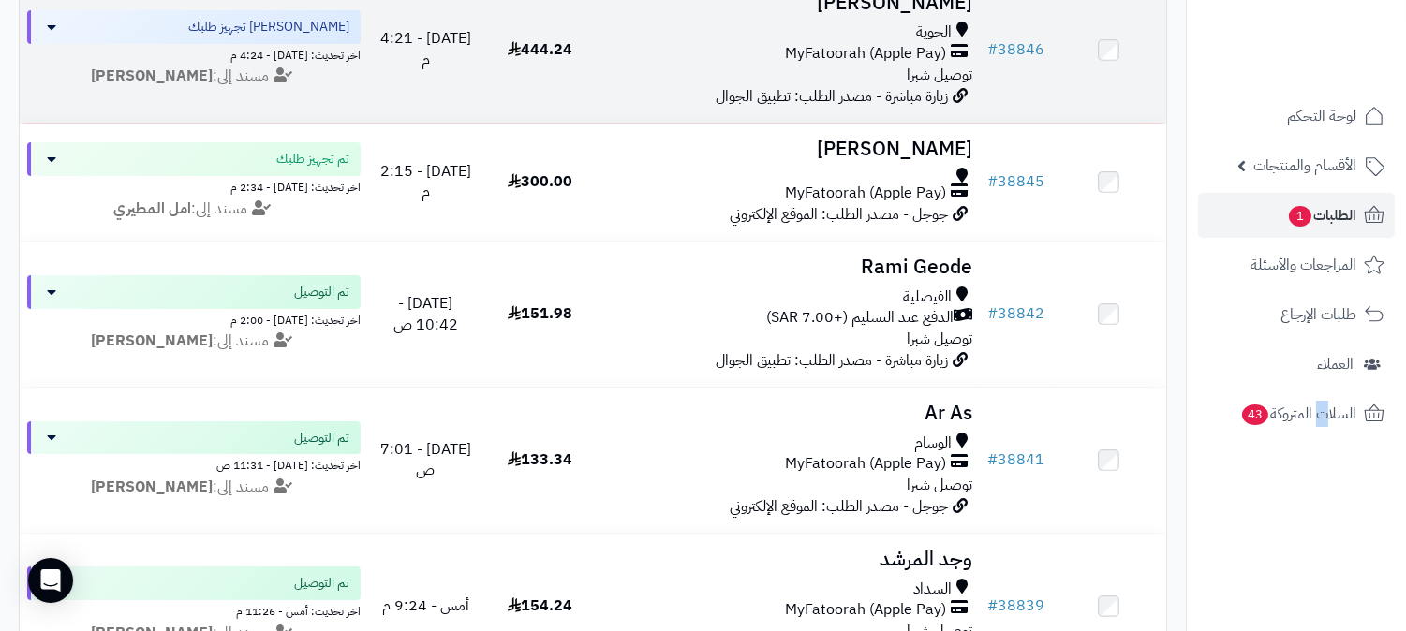
scroll to position [0, 0]
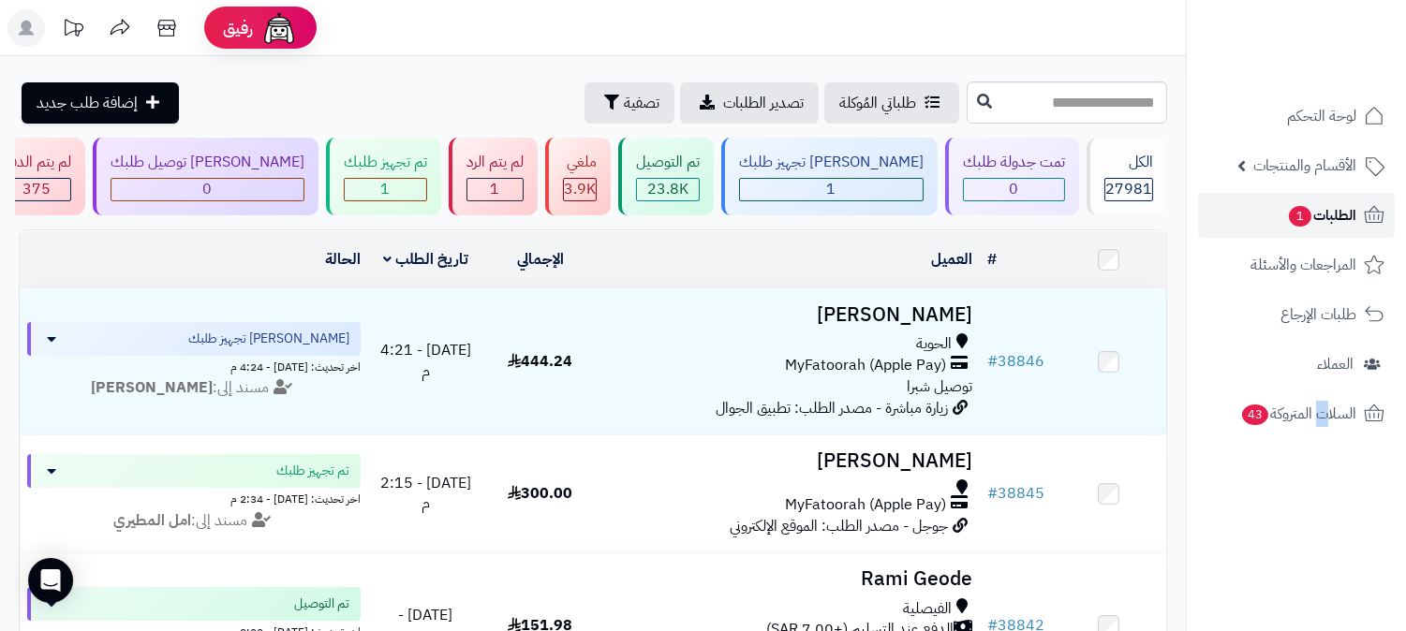
click at [1344, 207] on span "الطلبات 1" at bounding box center [1321, 215] width 69 height 26
click at [1334, 157] on span "الأقسام والمنتجات" at bounding box center [1304, 166] width 103 height 26
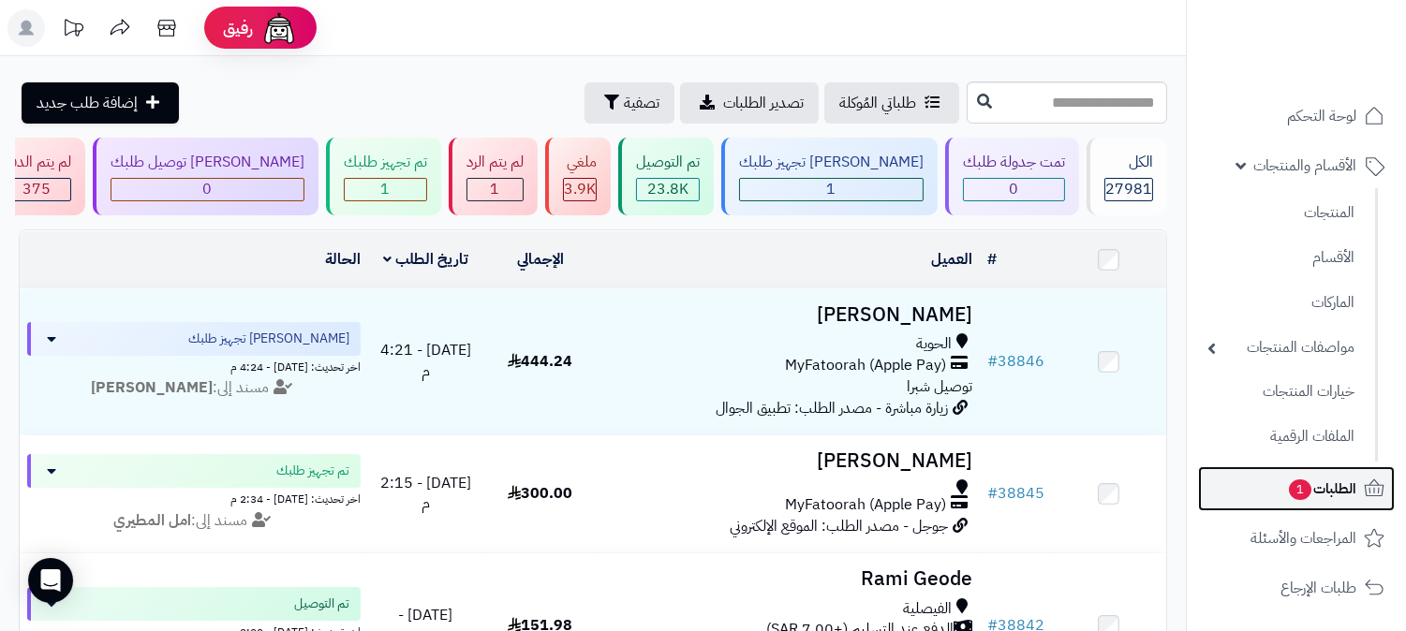
click at [1349, 482] on span "الطلبات 1" at bounding box center [1321, 489] width 69 height 26
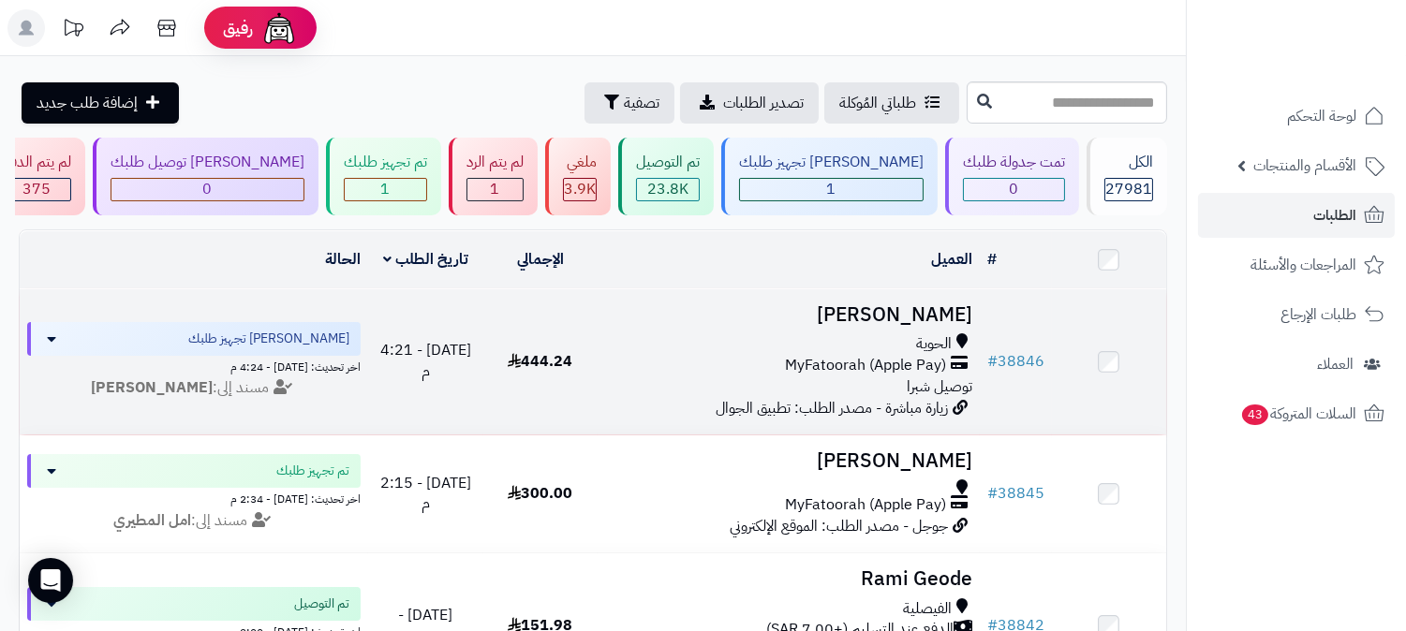
click at [906, 317] on h3 "[PERSON_NAME]" at bounding box center [788, 315] width 367 height 22
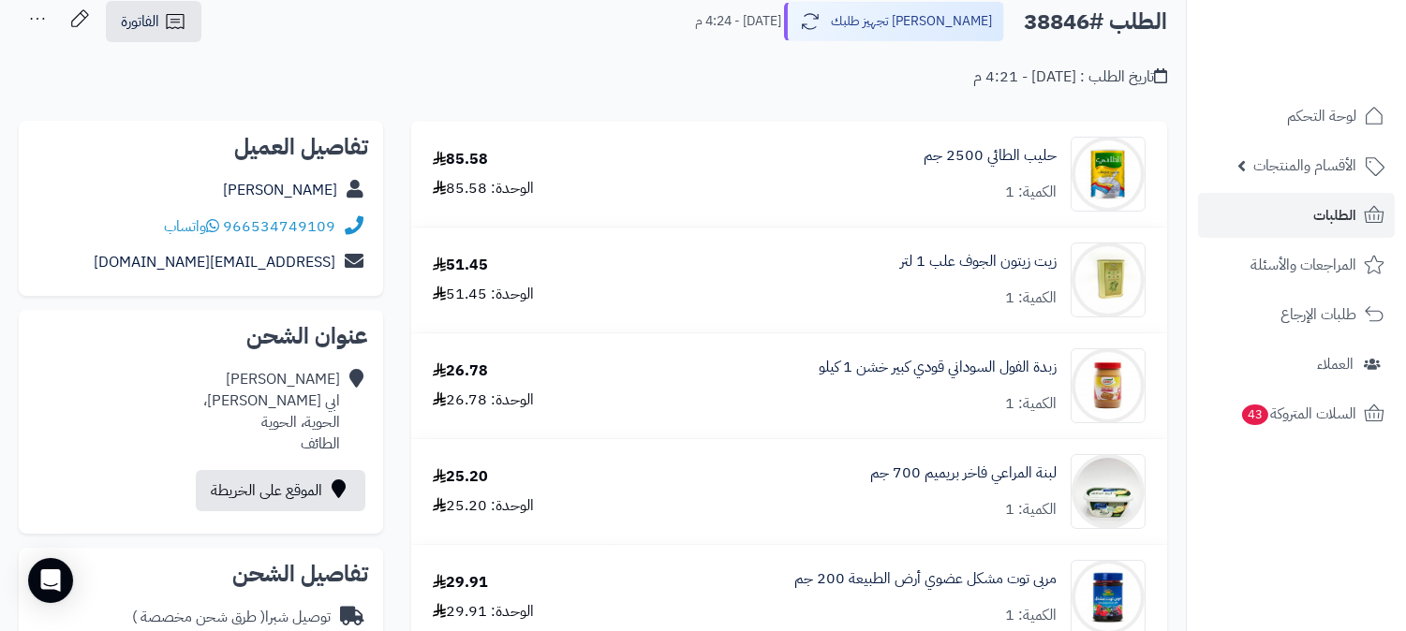
scroll to position [208, 0]
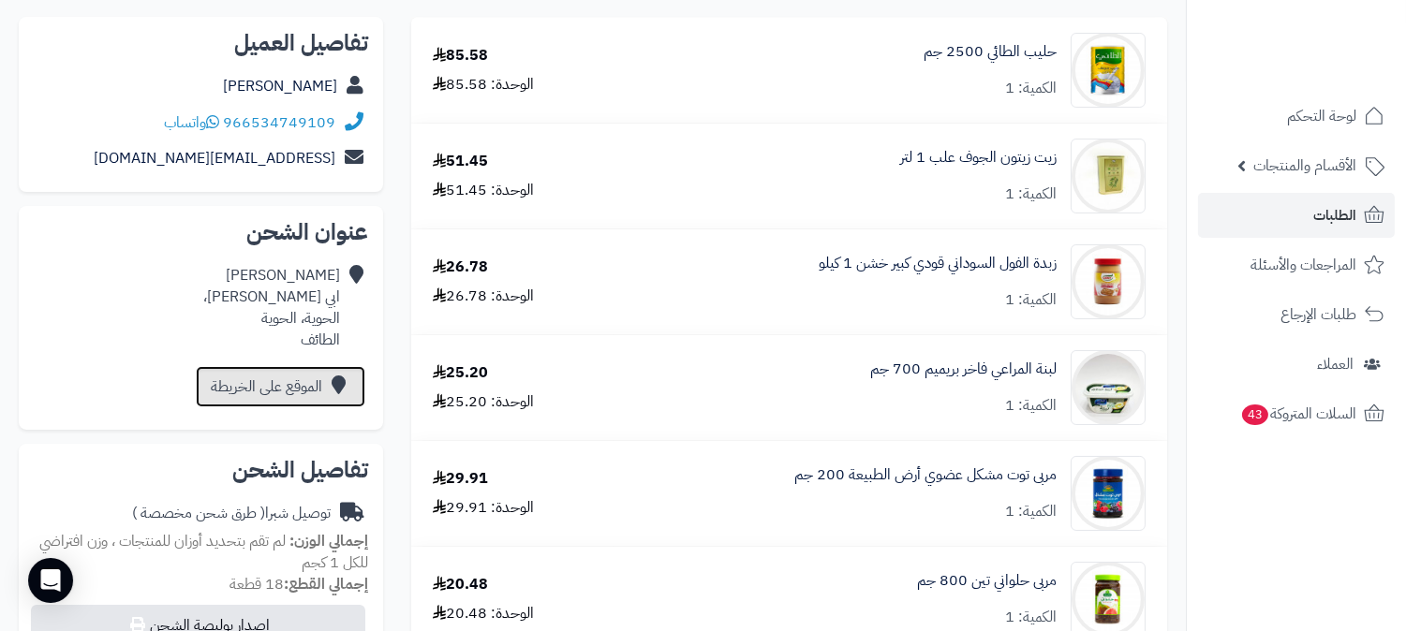
click at [297, 388] on link "الموقع على الخريطة" at bounding box center [281, 386] width 170 height 41
click at [1327, 226] on span "الطلبات" at bounding box center [1334, 215] width 43 height 26
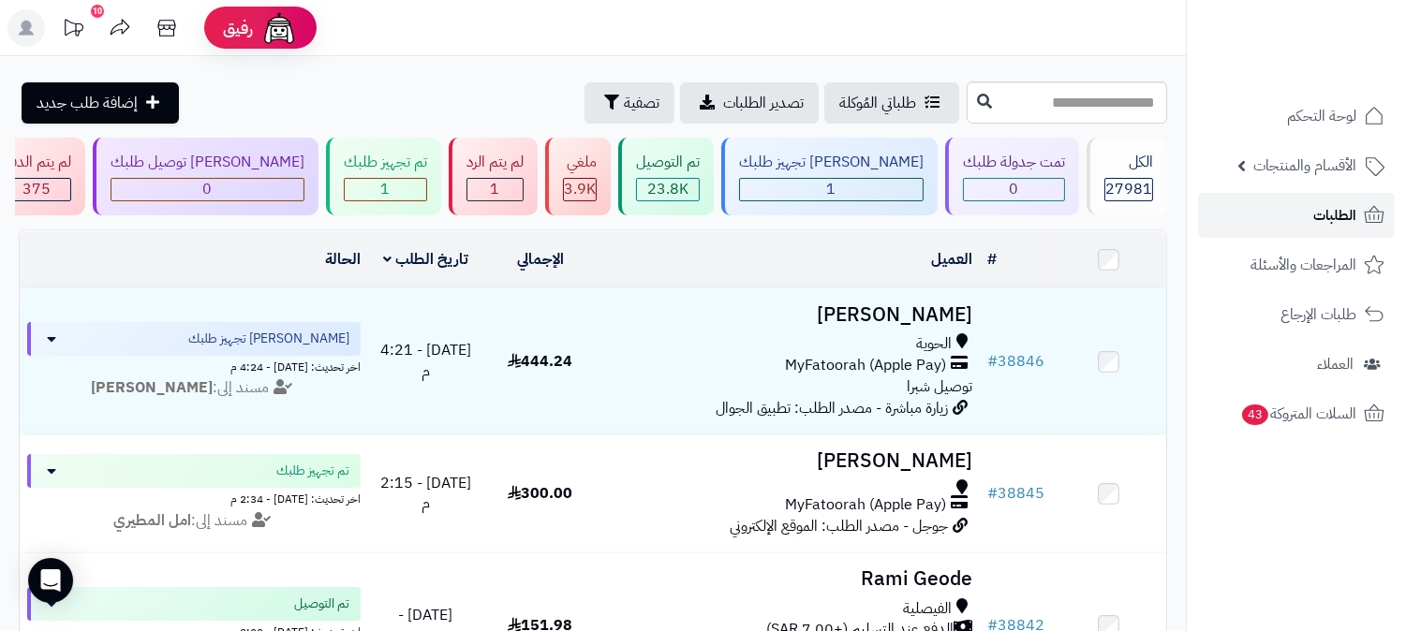
click at [1327, 226] on span "الطلبات" at bounding box center [1334, 215] width 43 height 26
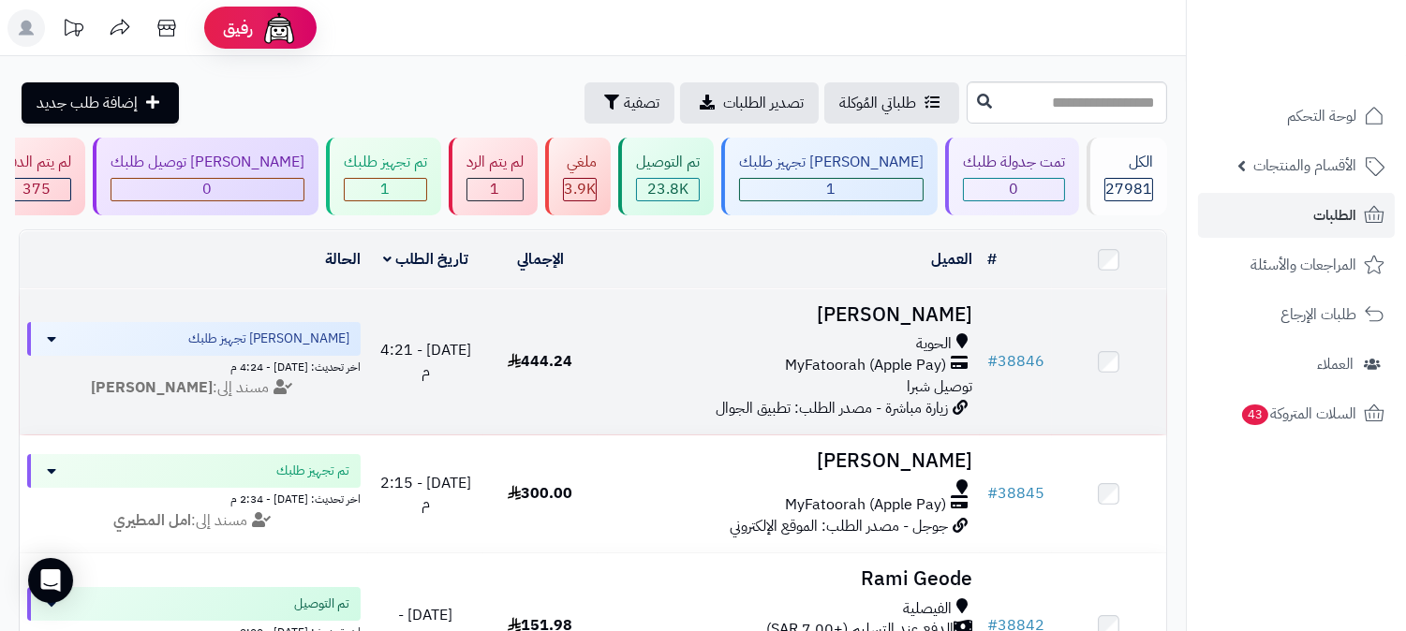
click at [912, 304] on h3 "عبدالله فهد" at bounding box center [788, 315] width 367 height 22
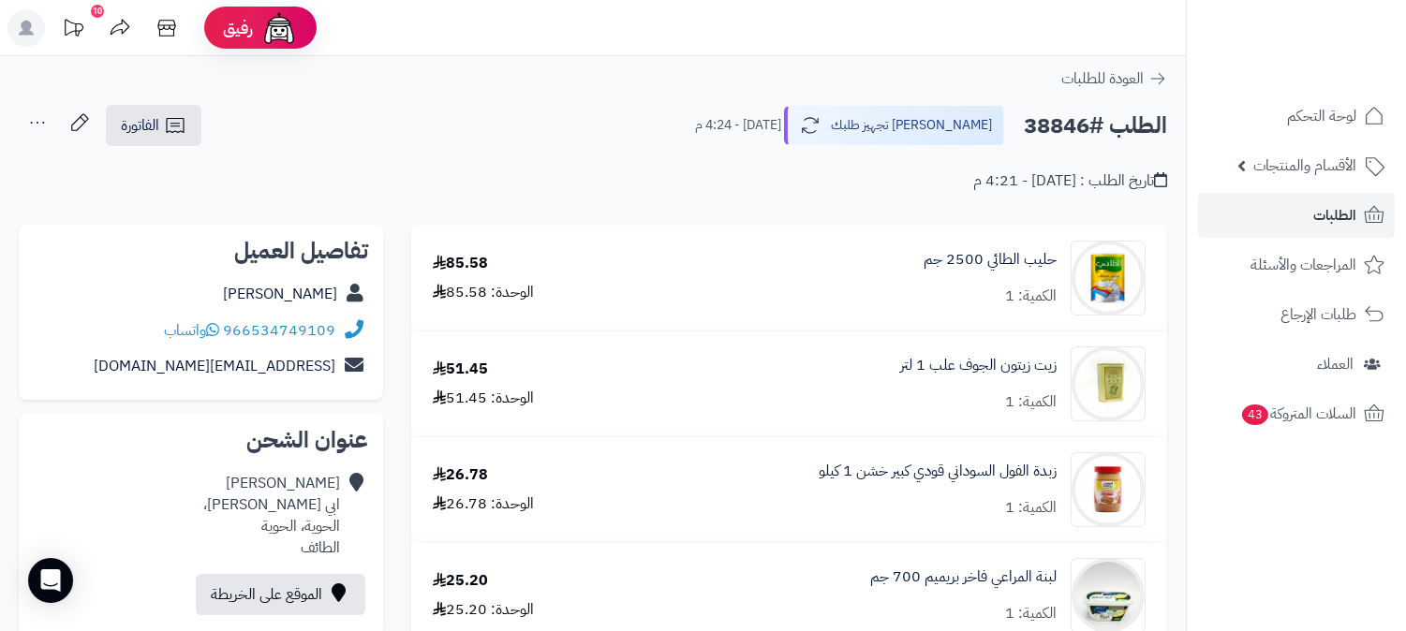
click at [269, 291] on div "[PERSON_NAME]" at bounding box center [201, 294] width 334 height 37
click at [291, 288] on link "[PERSON_NAME]" at bounding box center [280, 294] width 114 height 22
click at [320, 575] on link "الموقع على الخريطة" at bounding box center [281, 594] width 170 height 41
click at [1336, 216] on span "الطلبات" at bounding box center [1334, 215] width 43 height 26
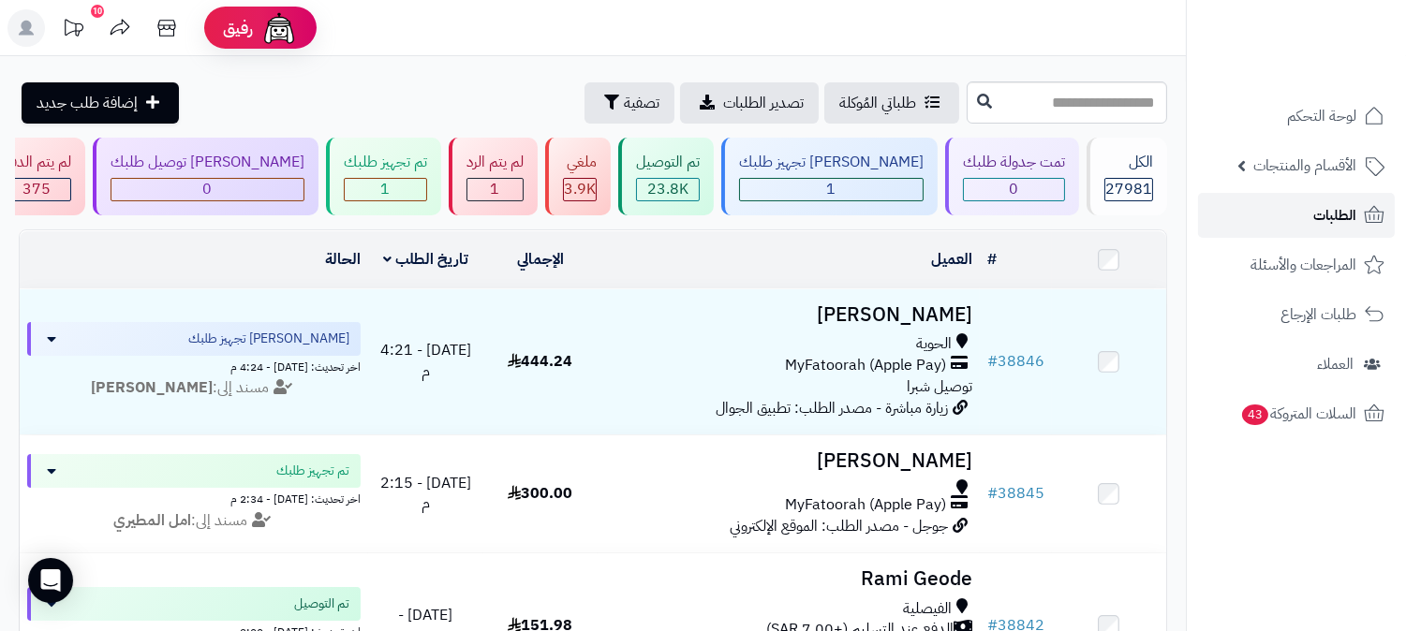
click at [1347, 223] on span "الطلبات" at bounding box center [1334, 215] width 43 height 26
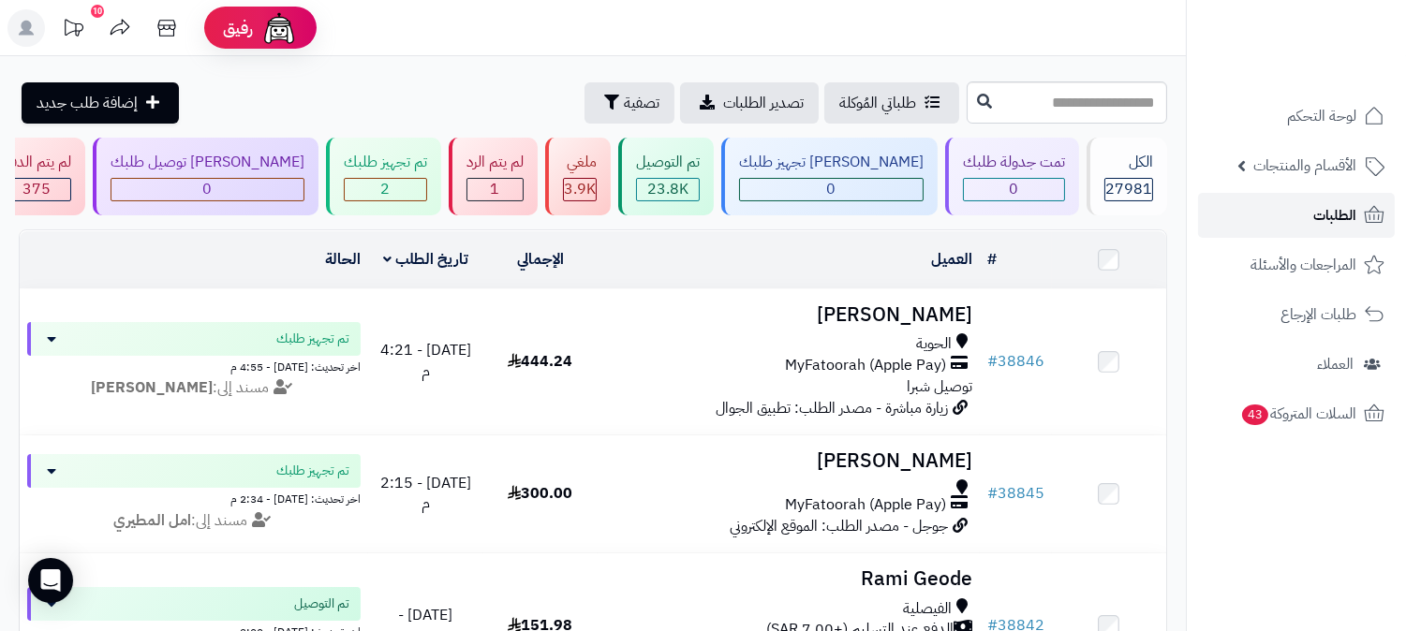
click at [1347, 225] on span "الطلبات" at bounding box center [1334, 215] width 43 height 26
click at [167, 31] on icon at bounding box center [166, 27] width 37 height 37
click at [1331, 209] on span "الطلبات" at bounding box center [1334, 215] width 43 height 26
click at [1304, 210] on link "الطلبات" at bounding box center [1296, 215] width 197 height 45
click at [1350, 214] on span "الطلبات" at bounding box center [1334, 215] width 43 height 26
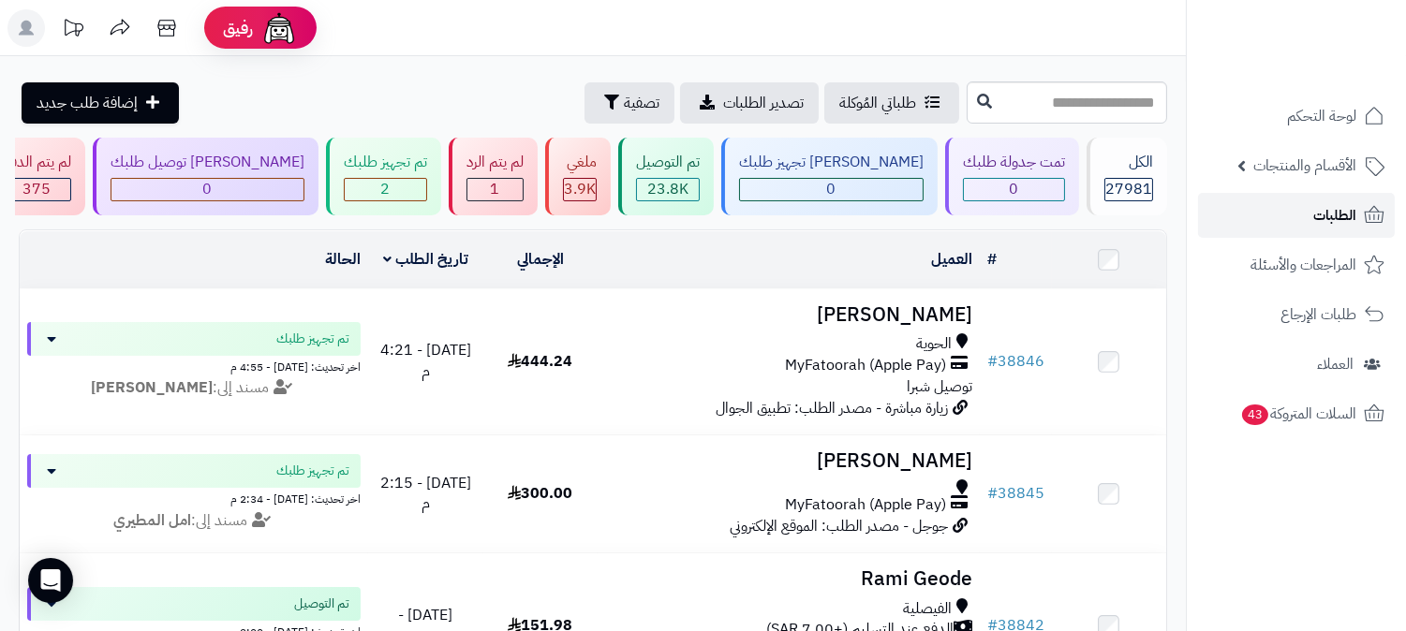
click at [1332, 207] on span "الطلبات" at bounding box center [1334, 215] width 43 height 26
click at [1327, 202] on span "الطلبات" at bounding box center [1334, 215] width 43 height 26
click at [1333, 214] on span "الطلبات" at bounding box center [1334, 215] width 43 height 26
click at [1331, 214] on span "الطلبات" at bounding box center [1334, 215] width 43 height 26
click at [1344, 207] on span "الطلبات" at bounding box center [1334, 215] width 43 height 26
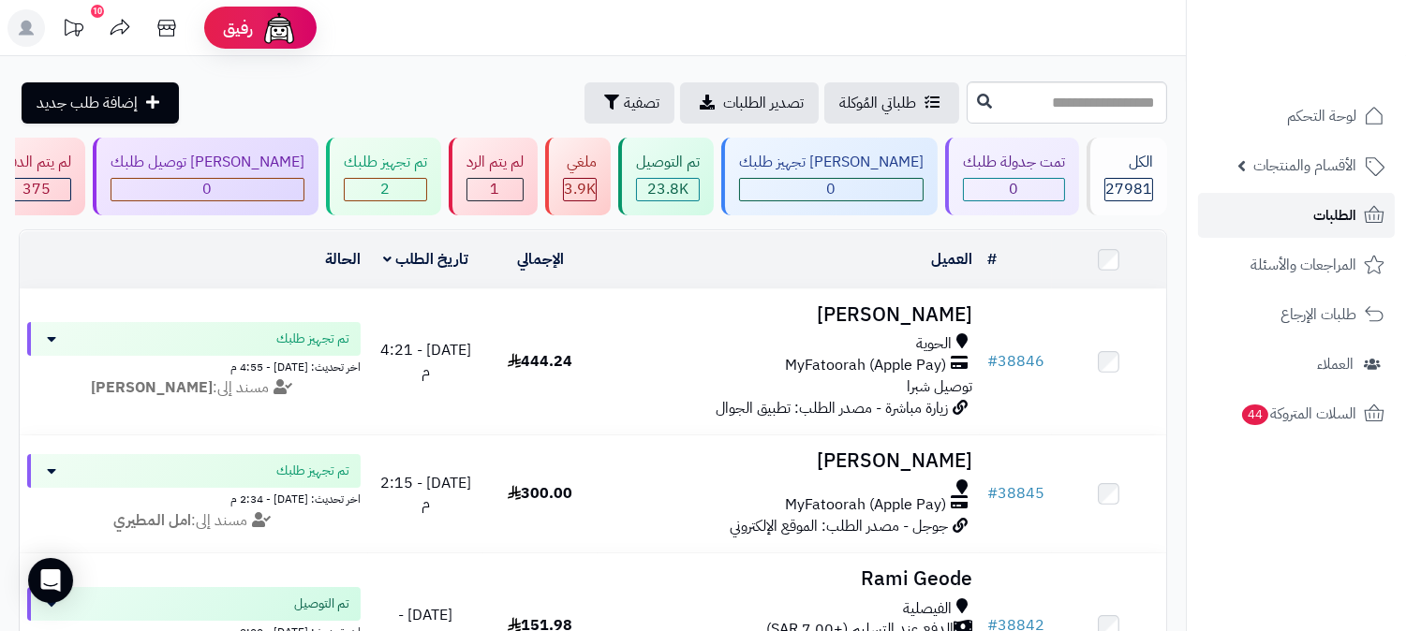
click at [1314, 198] on link "الطلبات" at bounding box center [1296, 215] width 197 height 45
click at [1312, 207] on link "الطلبات" at bounding box center [1296, 215] width 197 height 45
click at [1331, 209] on span "الطلبات" at bounding box center [1334, 215] width 43 height 26
click at [1354, 203] on span "الطلبات" at bounding box center [1334, 215] width 43 height 26
click at [1349, 200] on link "الطلبات" at bounding box center [1296, 215] width 197 height 45
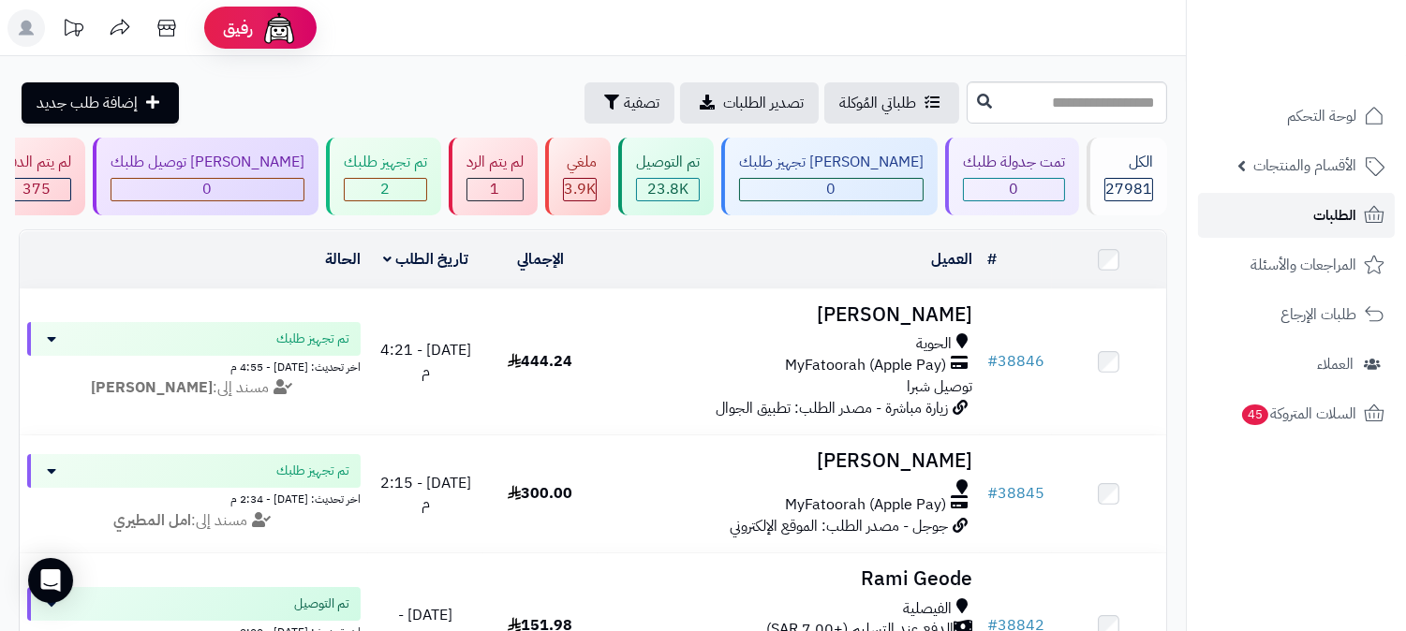
click at [1355, 210] on span "الطلبات" at bounding box center [1334, 215] width 43 height 26
click at [1315, 215] on span "الطلبات" at bounding box center [1334, 215] width 43 height 26
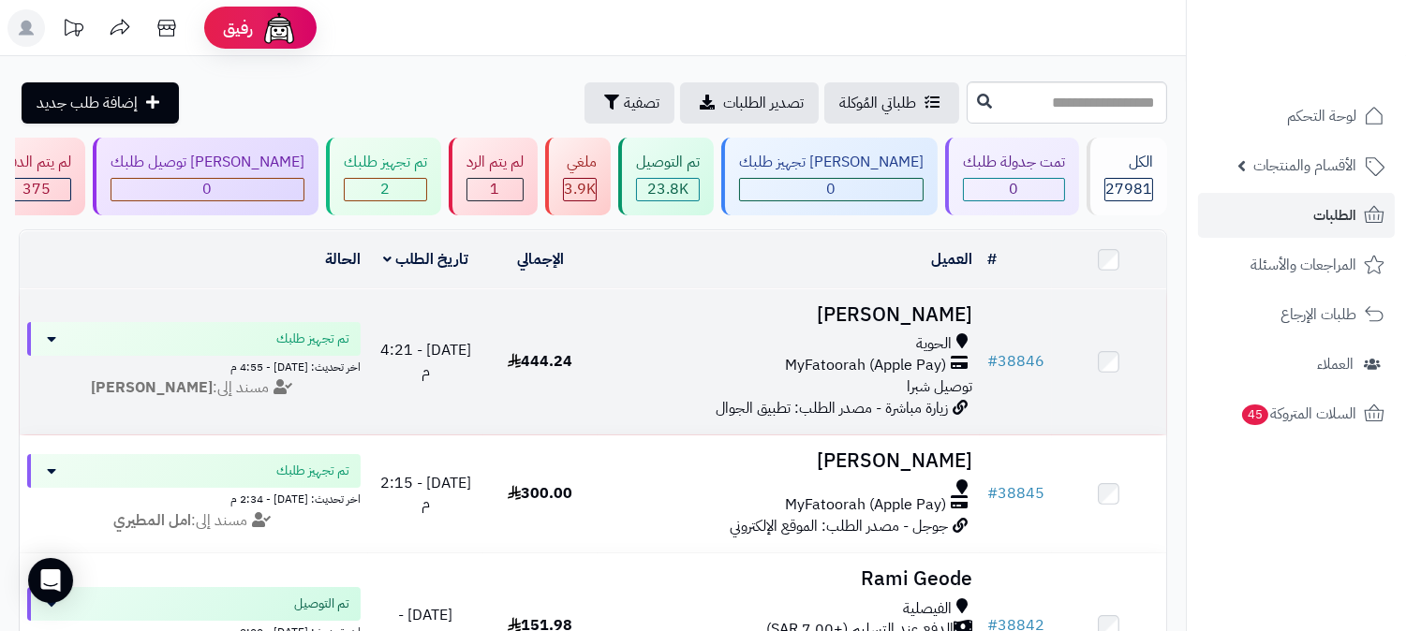
click at [921, 314] on h3 "[PERSON_NAME]" at bounding box center [788, 315] width 367 height 22
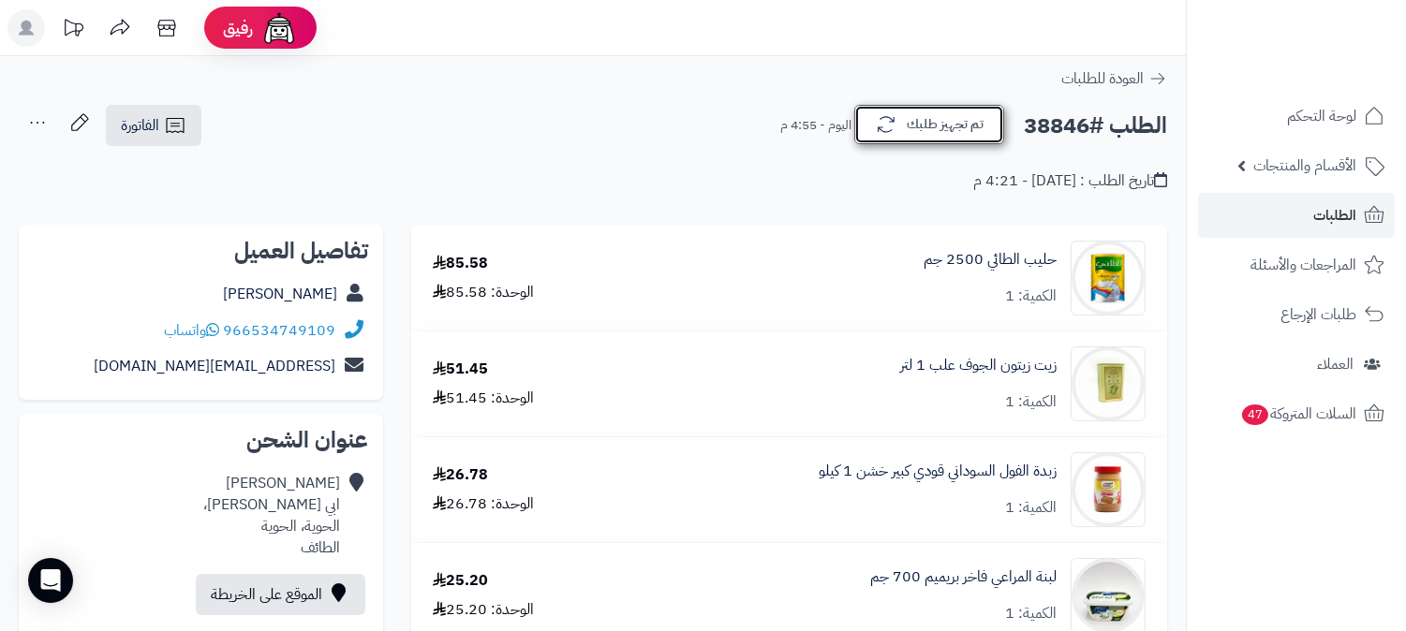
click at [950, 107] on button "تم تجهيز طلبك" at bounding box center [929, 124] width 150 height 39
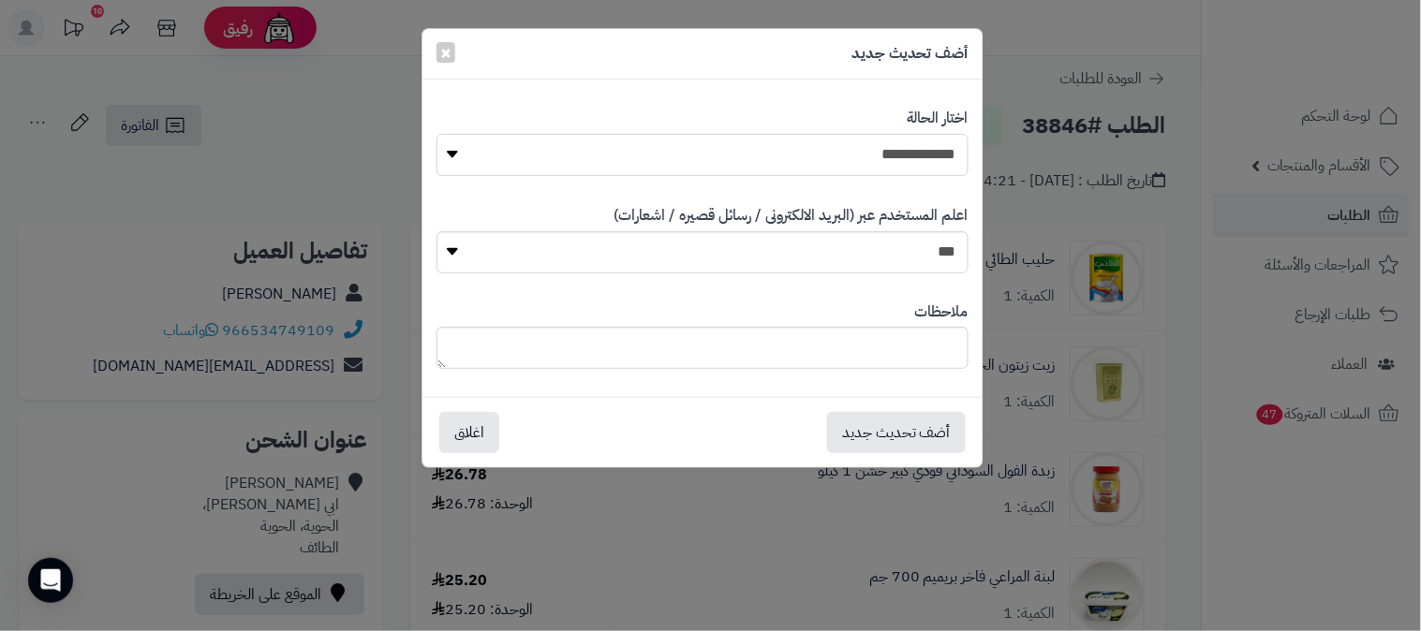
click at [896, 153] on select "**********" at bounding box center [703, 155] width 532 height 42
select select "**"
click at [437, 134] on select "**********" at bounding box center [703, 155] width 532 height 42
click at [904, 356] on textarea at bounding box center [703, 348] width 532 height 42
type textarea "*****"
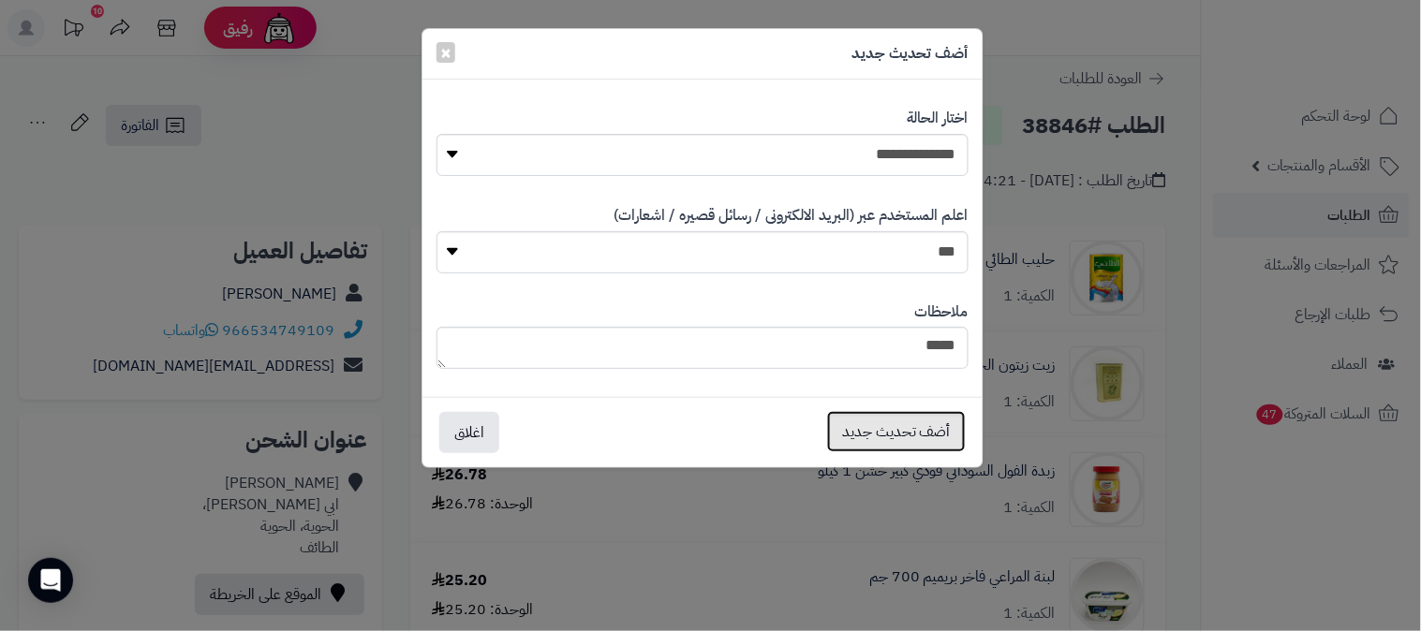
click at [933, 432] on button "أضف تحديث جديد" at bounding box center [896, 431] width 139 height 41
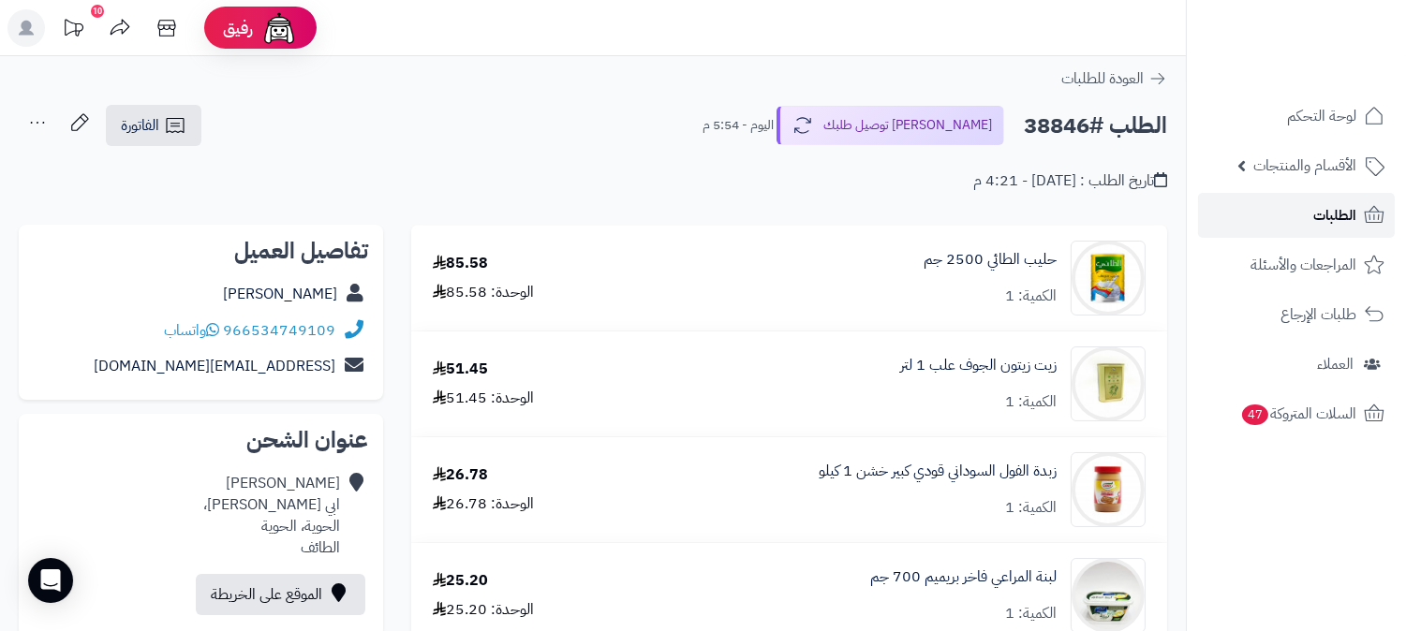
click at [1309, 222] on link "الطلبات" at bounding box center [1296, 215] width 197 height 45
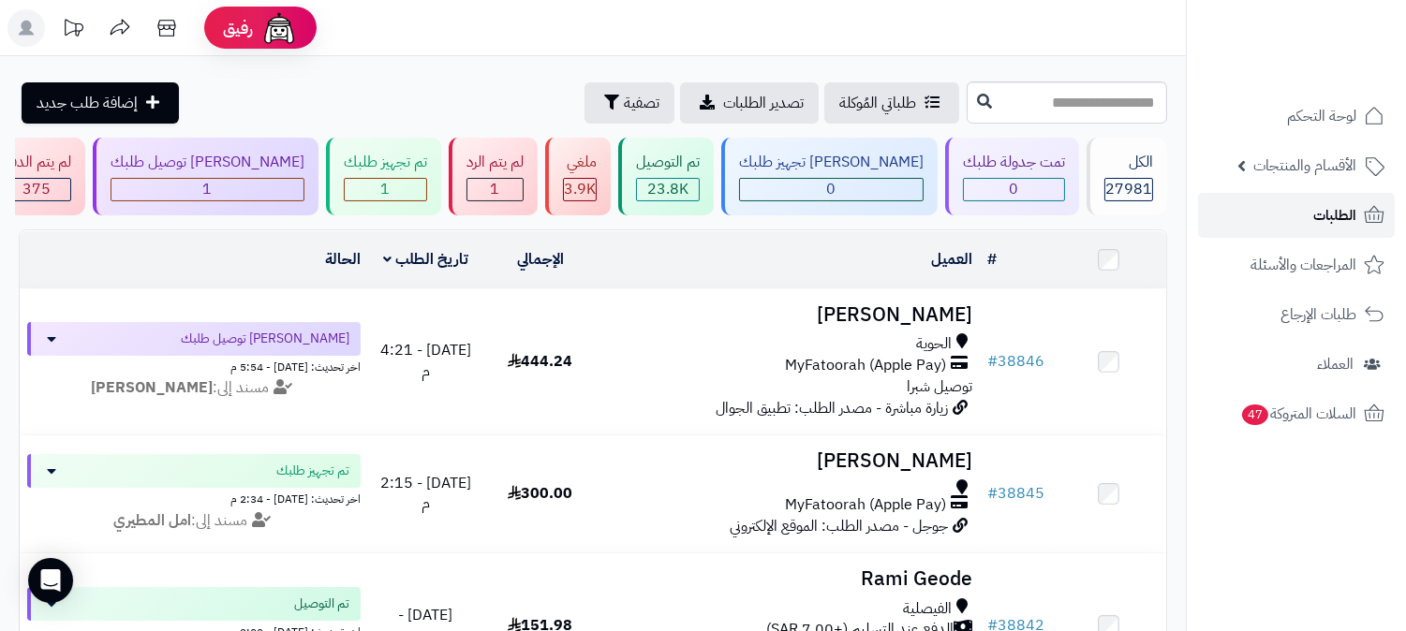
click at [1313, 210] on link "الطلبات" at bounding box center [1296, 215] width 197 height 45
click at [1313, 206] on span "الطلبات" at bounding box center [1334, 215] width 43 height 26
click at [1319, 207] on span "الطلبات" at bounding box center [1334, 215] width 43 height 26
click at [1340, 202] on span "الطلبات" at bounding box center [1334, 215] width 43 height 26
click at [1343, 213] on span "الطلبات" at bounding box center [1334, 215] width 43 height 26
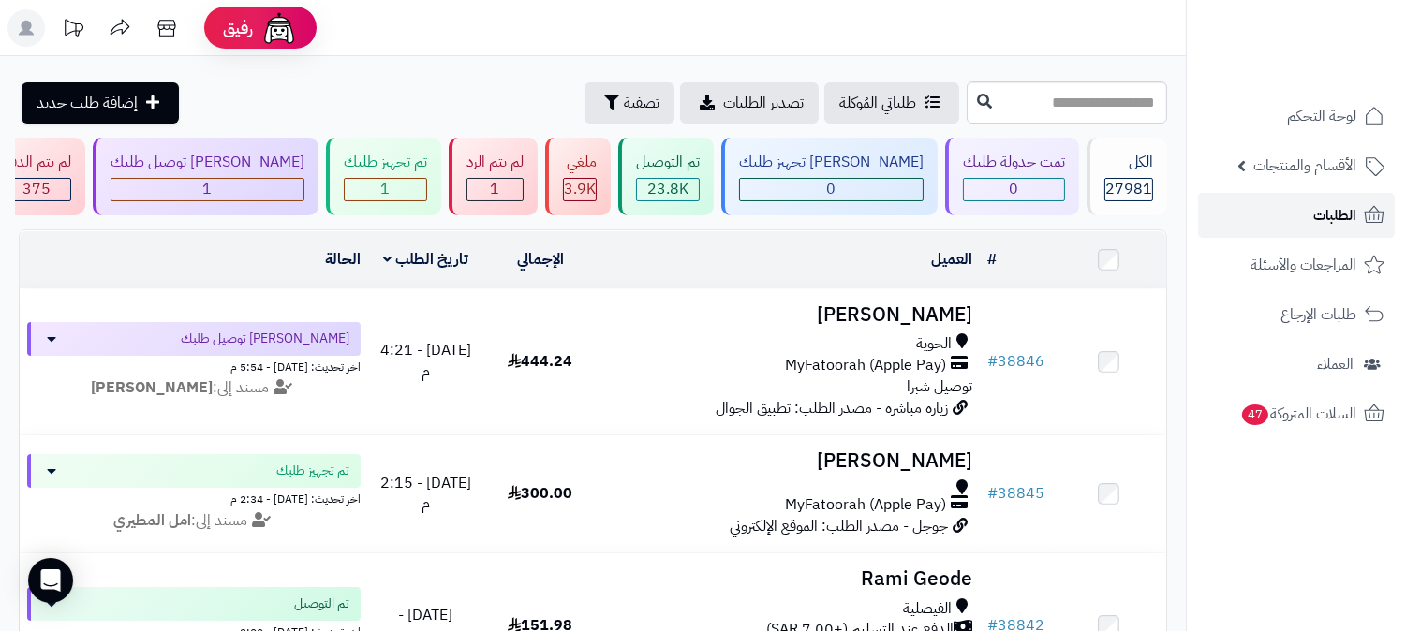
click at [1318, 219] on span "الطلبات" at bounding box center [1334, 215] width 43 height 26
click at [1313, 214] on span "الطلبات" at bounding box center [1334, 215] width 43 height 26
click at [1342, 202] on span "الطلبات" at bounding box center [1334, 215] width 43 height 26
click at [1324, 219] on span "الطلبات" at bounding box center [1334, 215] width 43 height 26
click at [1334, 203] on span "الطلبات" at bounding box center [1334, 215] width 43 height 26
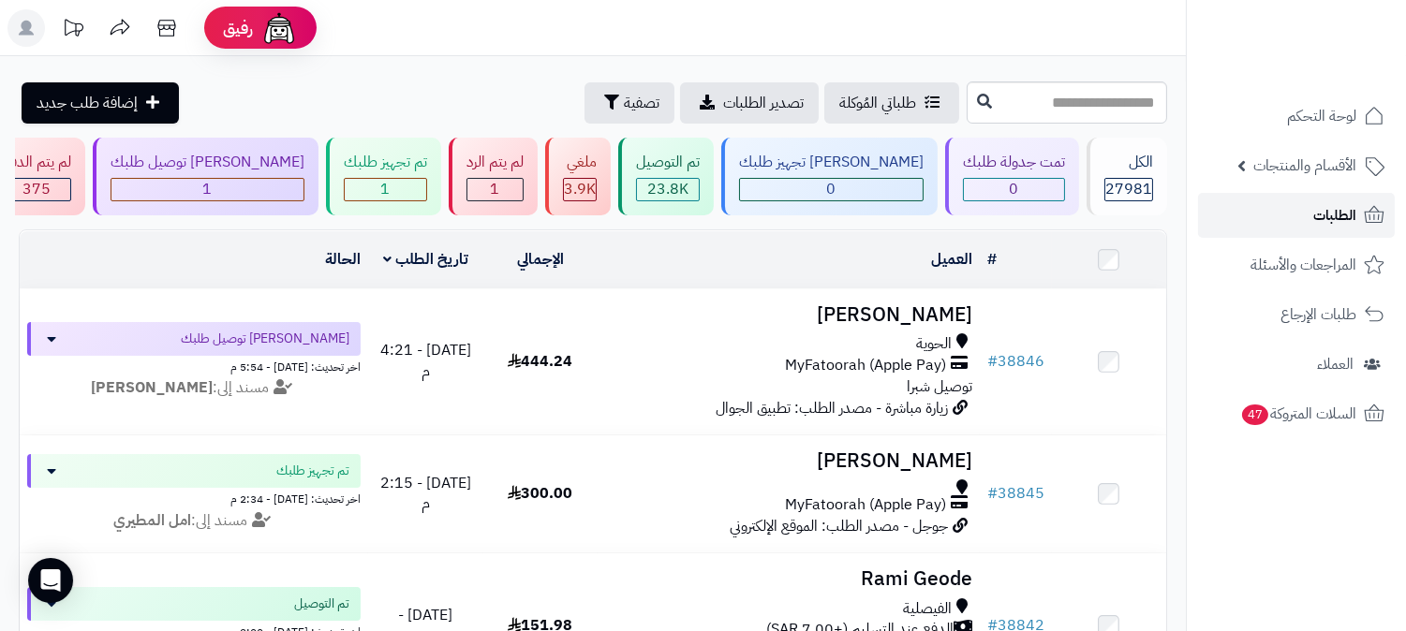
click at [1343, 218] on span "الطلبات" at bounding box center [1334, 215] width 43 height 26
click at [1354, 216] on span "الطلبات" at bounding box center [1334, 215] width 43 height 26
click at [1318, 200] on link "الطلبات" at bounding box center [1296, 215] width 197 height 45
click at [1326, 204] on span "الطلبات" at bounding box center [1334, 215] width 43 height 26
click at [1331, 216] on span "الطلبات" at bounding box center [1334, 215] width 43 height 26
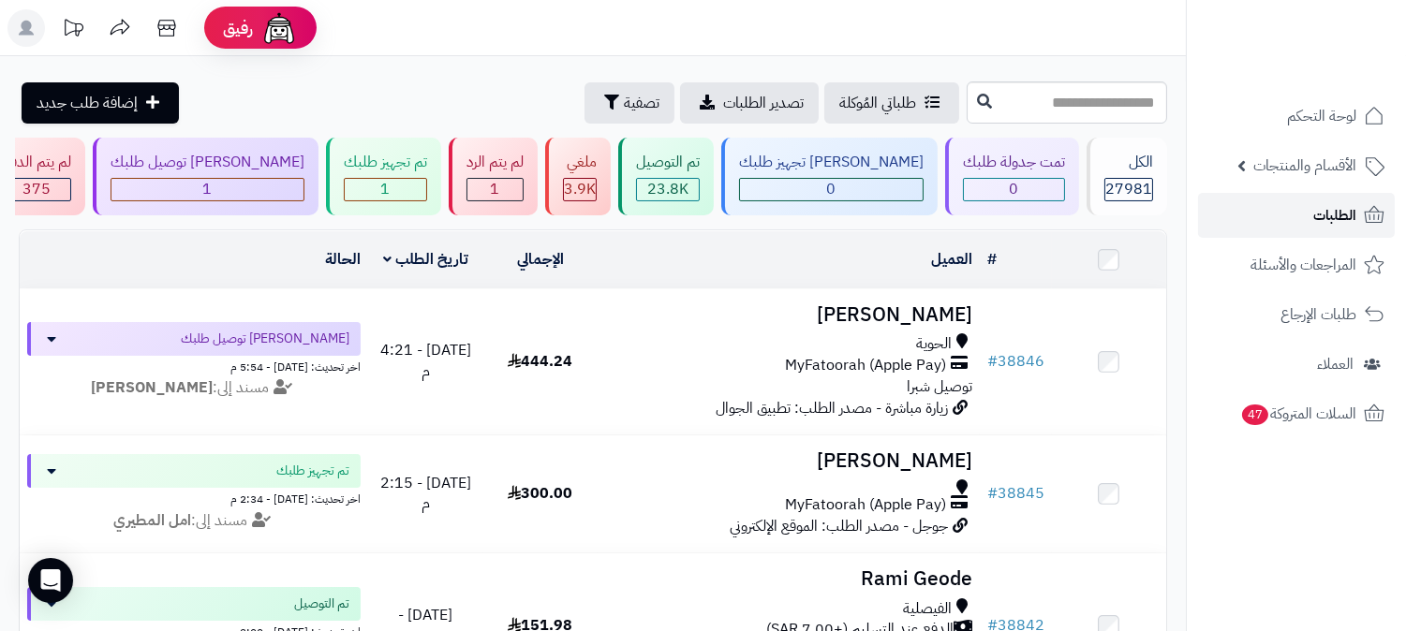
click at [1306, 215] on link "الطلبات" at bounding box center [1296, 215] width 197 height 45
click at [1361, 202] on link "الطلبات" at bounding box center [1296, 215] width 197 height 45
click at [1323, 220] on span "الطلبات" at bounding box center [1334, 215] width 43 height 26
click at [1327, 231] on link "الطلبات" at bounding box center [1296, 215] width 197 height 45
click at [1360, 219] on link "الطلبات" at bounding box center [1296, 215] width 197 height 45
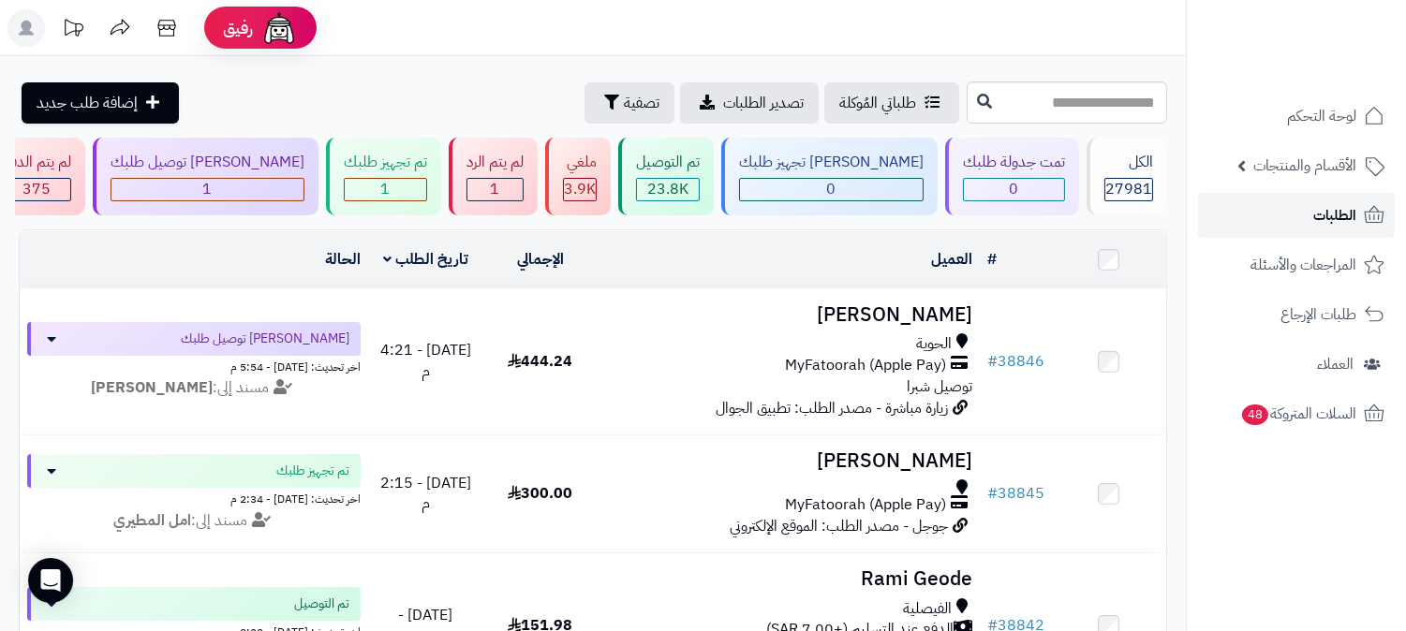
click at [1363, 228] on link "الطلبات" at bounding box center [1296, 215] width 197 height 45
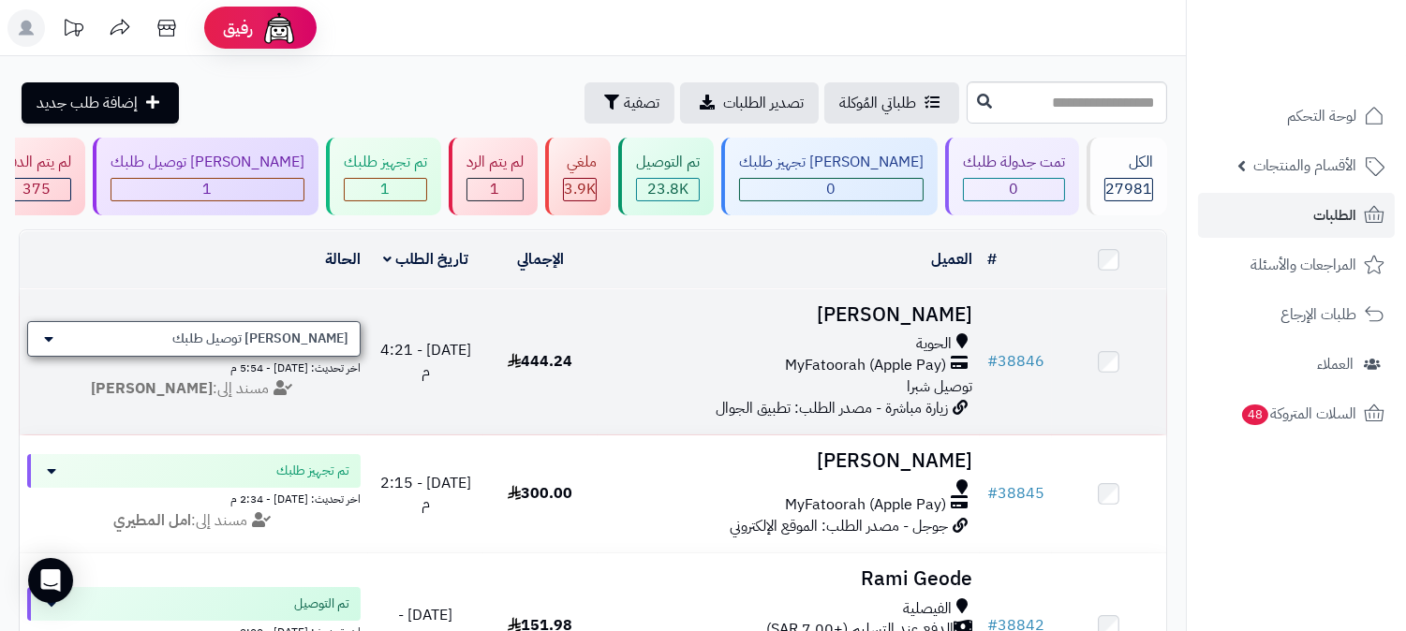
click at [289, 349] on div "[PERSON_NAME] توصيل طلبك" at bounding box center [194, 339] width 334 height 36
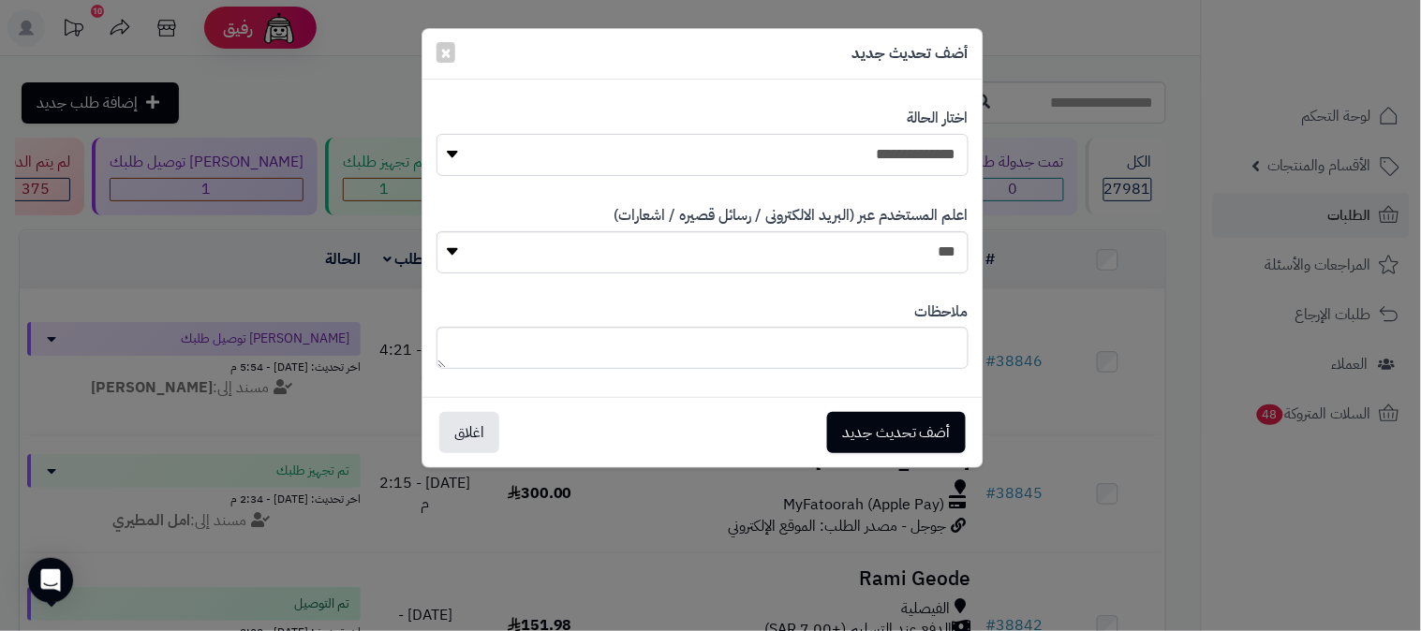
click at [882, 156] on select "**********" at bounding box center [703, 155] width 532 height 42
select select "*"
click at [437, 134] on select "**********" at bounding box center [703, 155] width 532 height 42
click at [868, 433] on button "أضف تحديث جديد" at bounding box center [896, 431] width 139 height 41
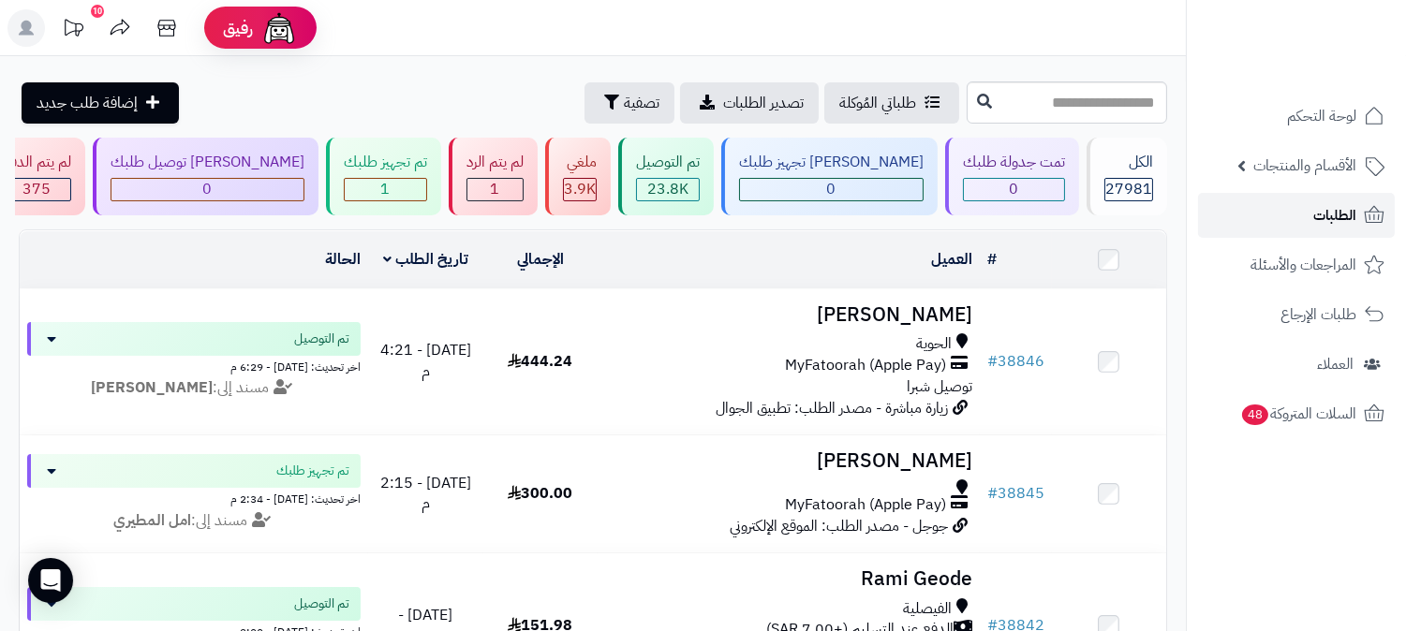
click at [1299, 200] on link "الطلبات" at bounding box center [1296, 215] width 197 height 45
click at [1365, 211] on icon at bounding box center [1374, 215] width 22 height 22
click at [1342, 212] on span "الطلبات" at bounding box center [1334, 215] width 43 height 26
click at [1294, 210] on link "الطلبات" at bounding box center [1296, 215] width 197 height 45
click at [36, 29] on rect at bounding box center [25, 27] width 37 height 37
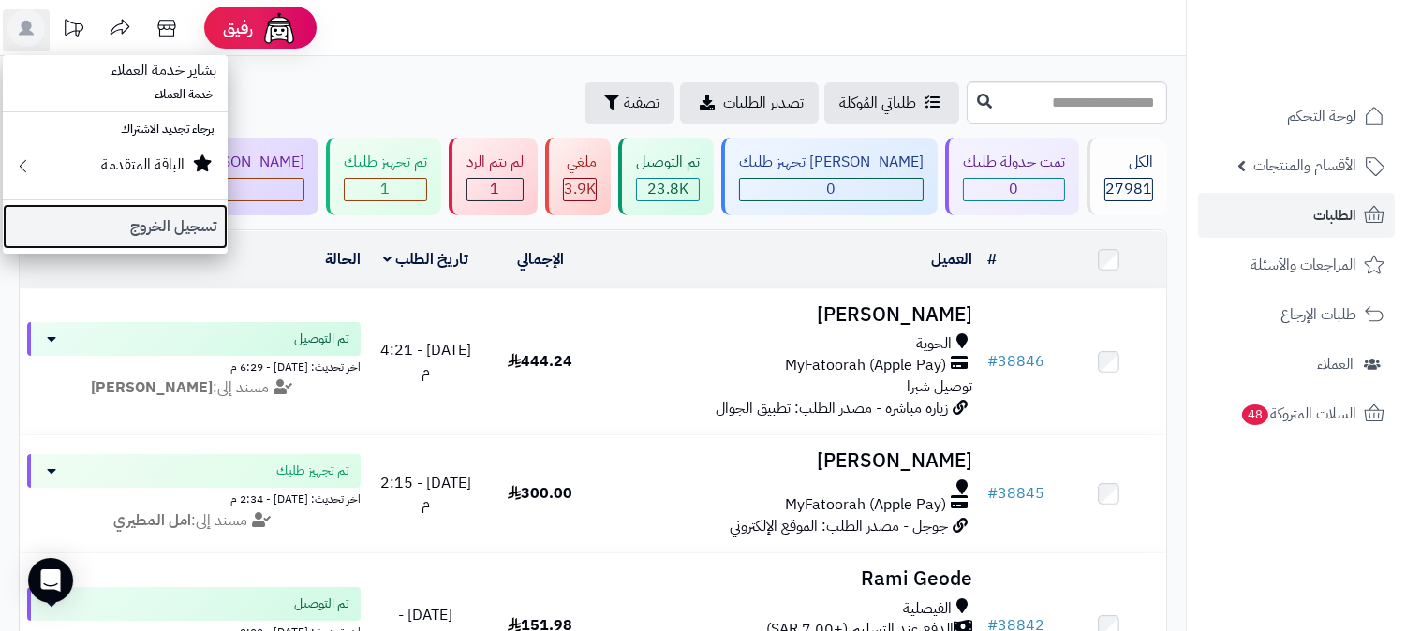
click at [127, 235] on link "تسجيل الخروج" at bounding box center [115, 226] width 225 height 45
